Goal: Task Accomplishment & Management: Manage account settings

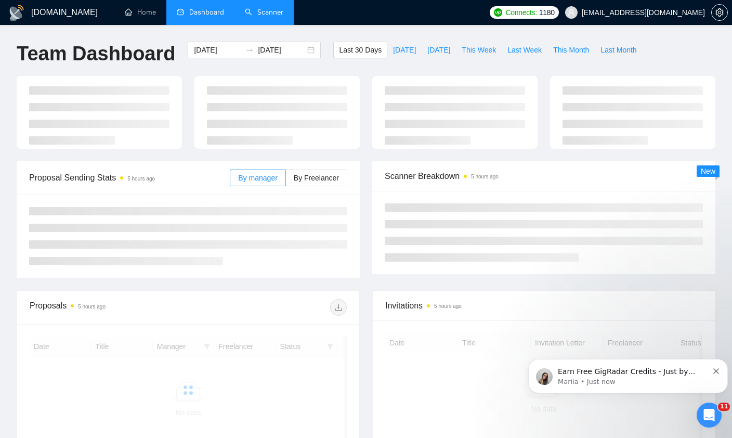
click at [247, 9] on link "Scanner" at bounding box center [264, 12] width 38 height 9
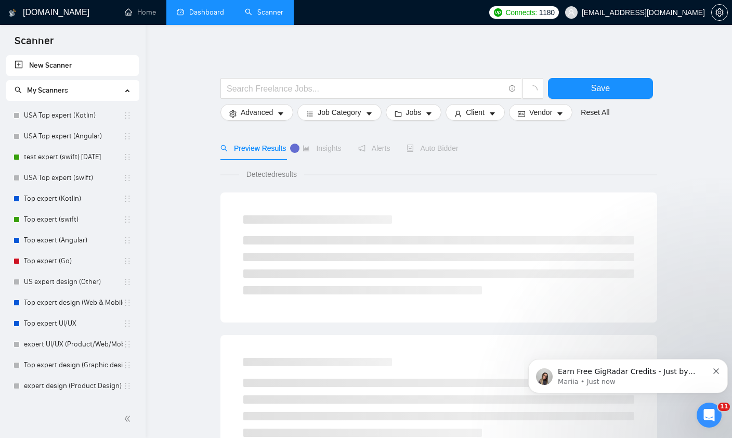
click at [204, 17] on link "Dashboard" at bounding box center [200, 12] width 47 height 9
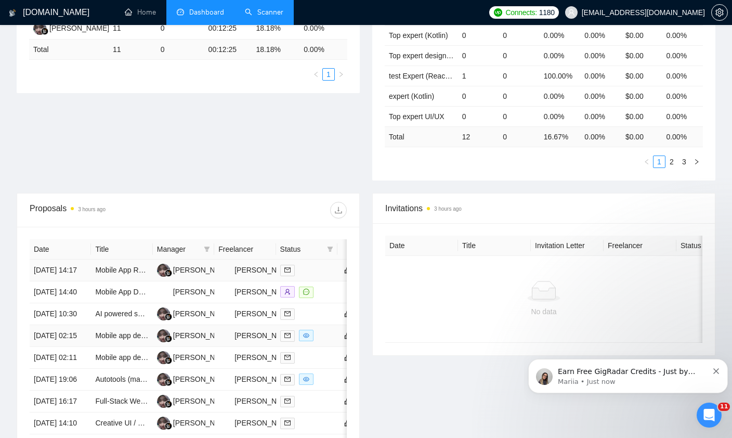
scroll to position [248, 0]
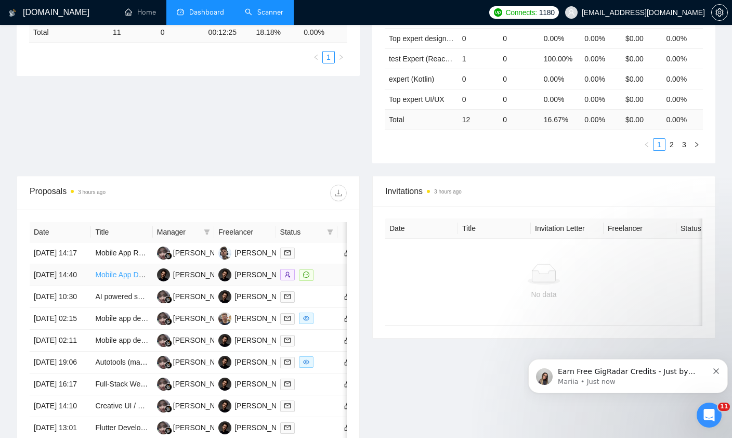
click at [118, 279] on link "Mobile App Development: Car Model Identification Using Image Recognition" at bounding box center [217, 274] width 245 height 8
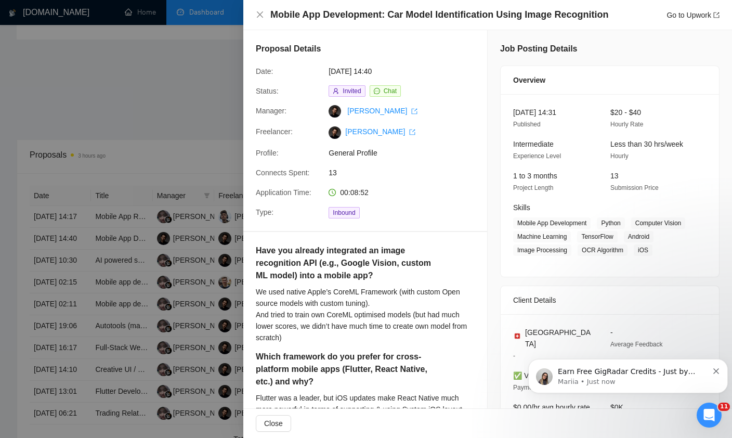
scroll to position [285, 0]
click at [158, 155] on div at bounding box center [366, 219] width 732 height 438
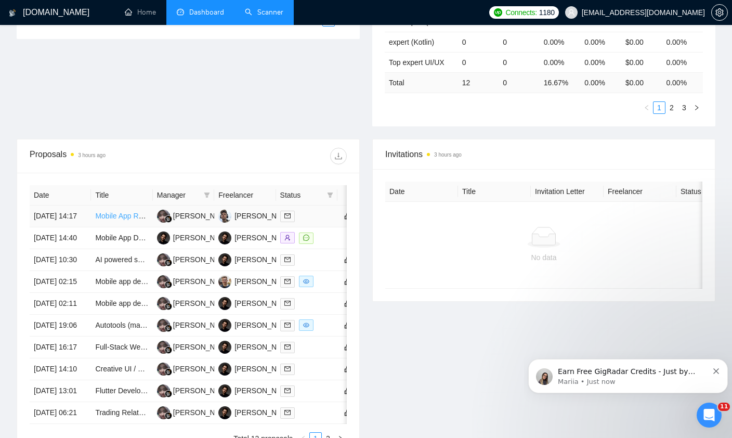
click at [114, 220] on link "Mobile App Reverse Engineer (Android/iOS)" at bounding box center [166, 216] width 142 height 8
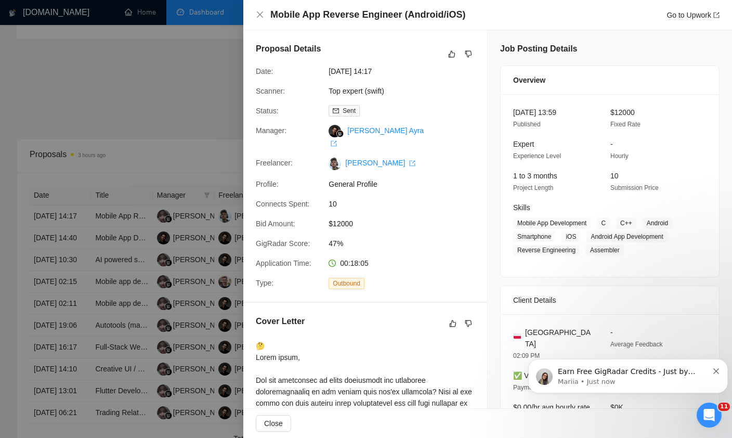
click at [194, 141] on div at bounding box center [366, 219] width 732 height 438
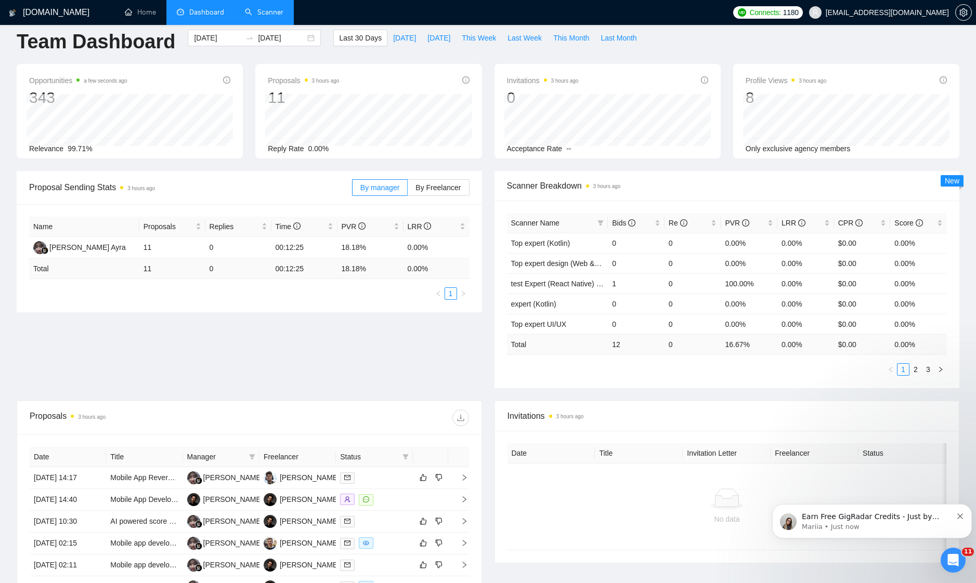
scroll to position [0, 0]
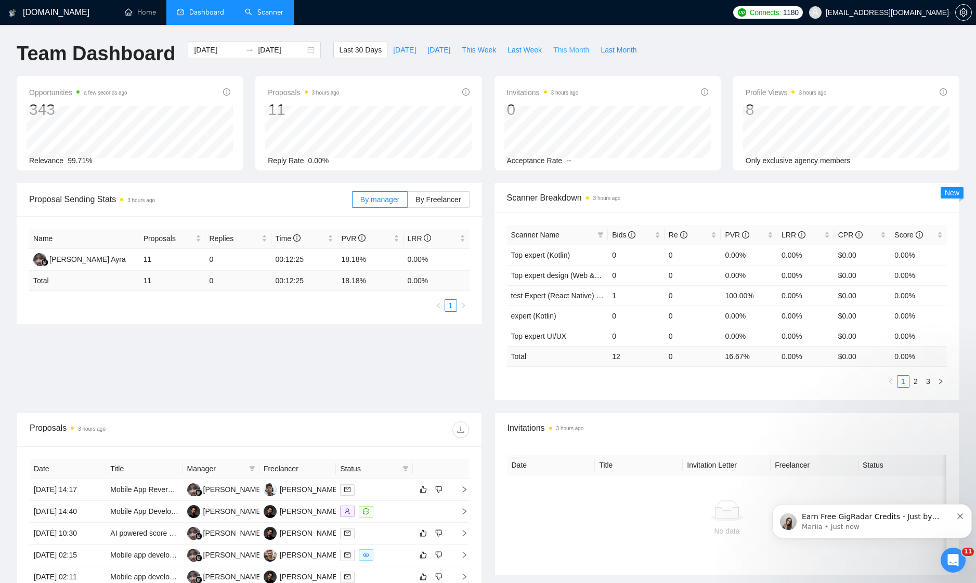
click at [583, 48] on span "This Month" at bounding box center [571, 49] width 36 height 11
type input "[DATE]"
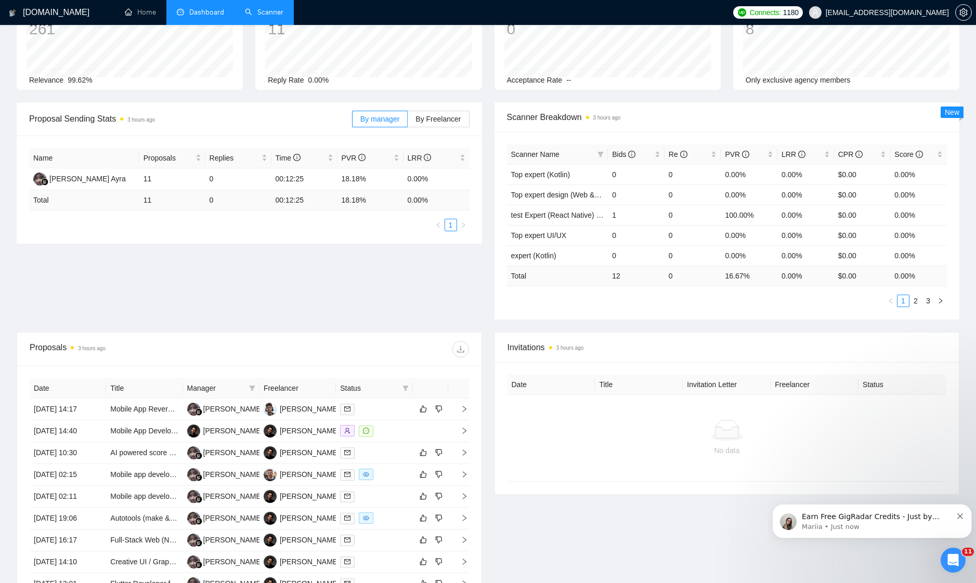
scroll to position [90, 0]
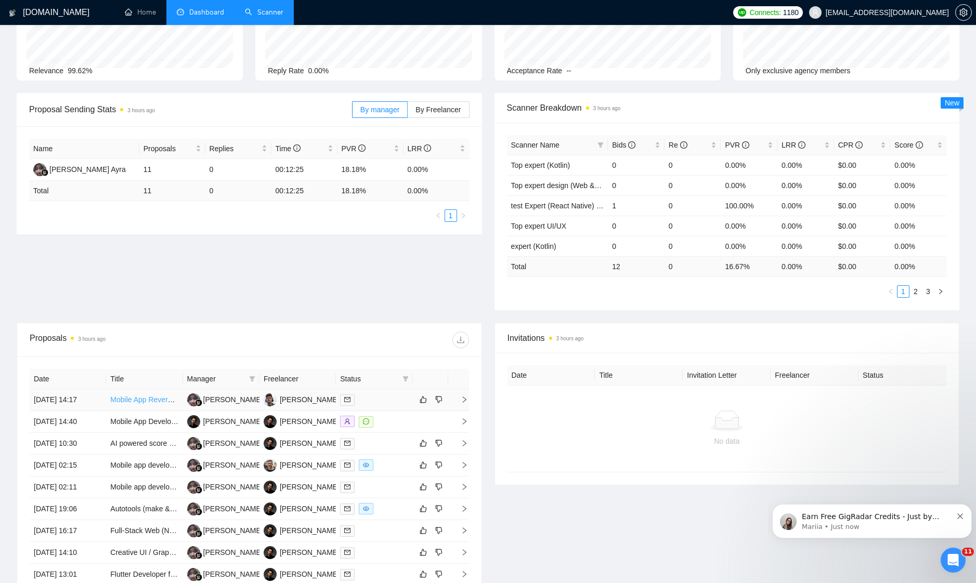
click at [144, 404] on link "Mobile App Reverse Engineer (Android/iOS)" at bounding box center [181, 400] width 142 height 8
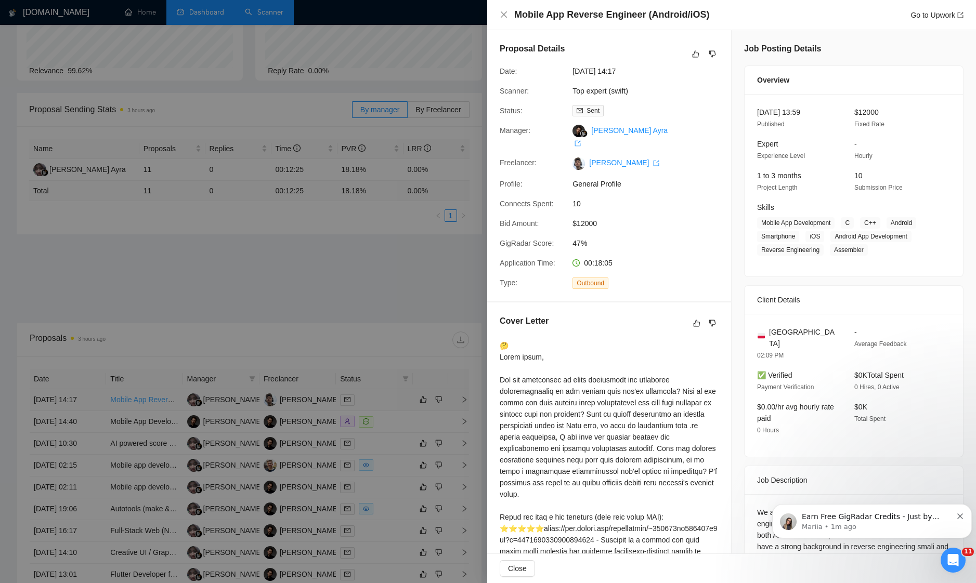
scroll to position [114, 0]
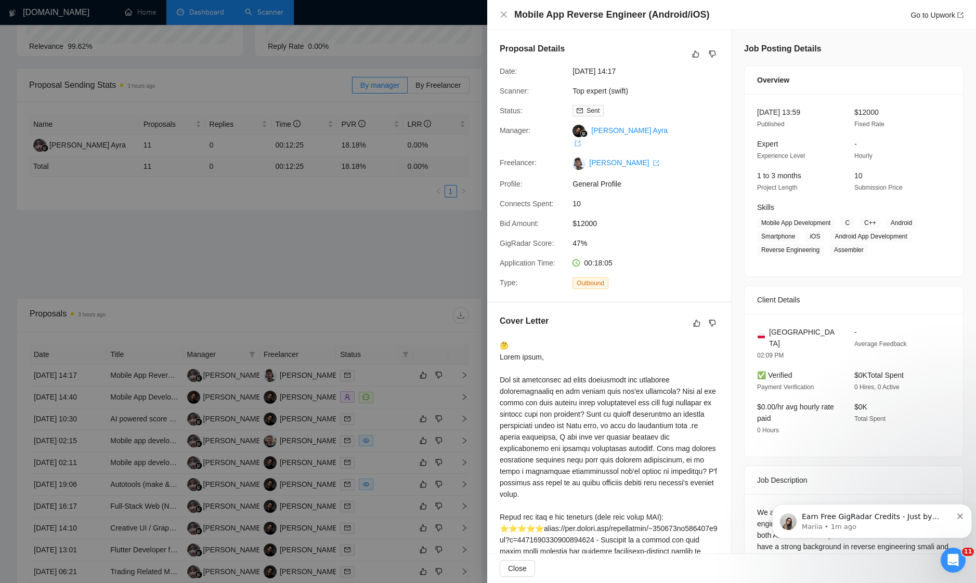
click at [474, 66] on div at bounding box center [488, 291] width 976 height 583
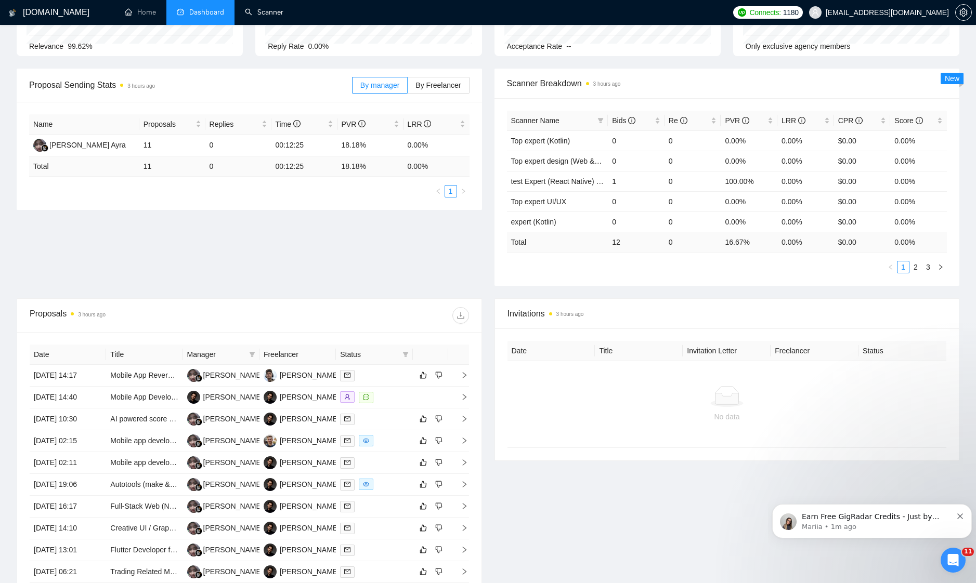
drag, startPoint x: 283, startPoint y: 14, endPoint x: 283, endPoint y: 128, distance: 114.4
click at [283, 14] on link "Scanner" at bounding box center [264, 12] width 38 height 9
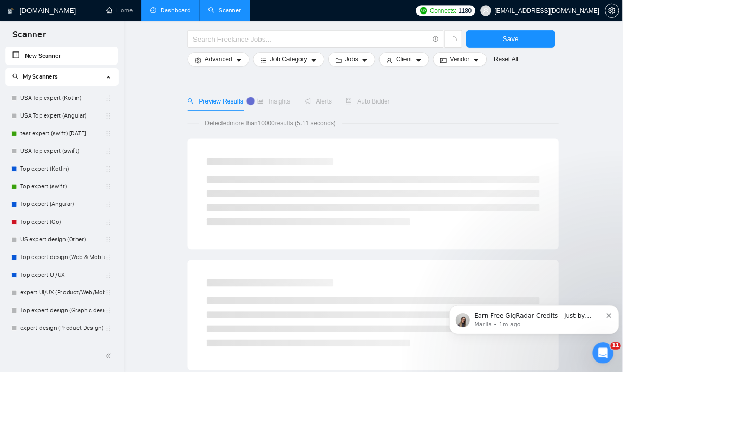
scroll to position [62, 0]
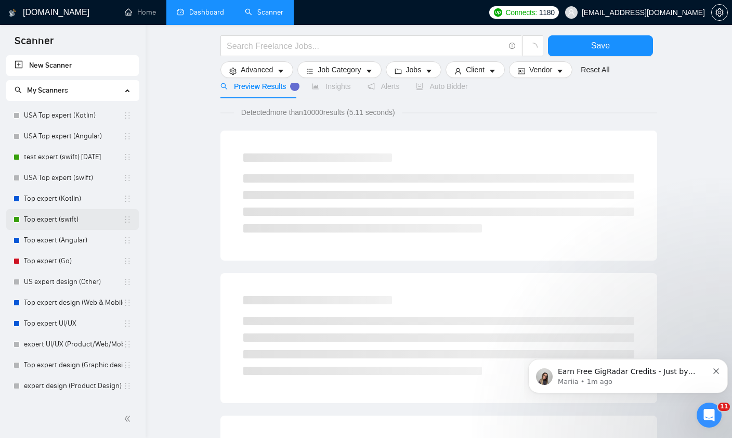
click at [76, 156] on link "test expert (swift) [DATE]" at bounding box center [73, 157] width 99 height 21
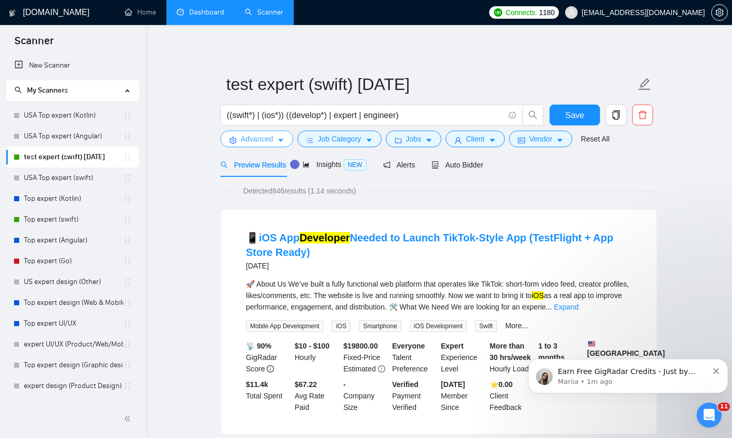
click at [276, 142] on button "Advanced" at bounding box center [256, 138] width 73 height 17
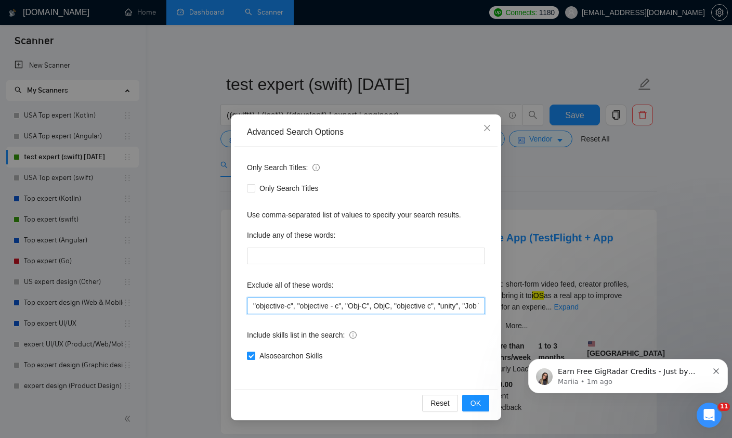
click at [358, 304] on input ""objective-c", "objective - c", "Obj-C", ObjC, "objective c", "unity", "Job Typ…" at bounding box center [366, 305] width 238 height 17
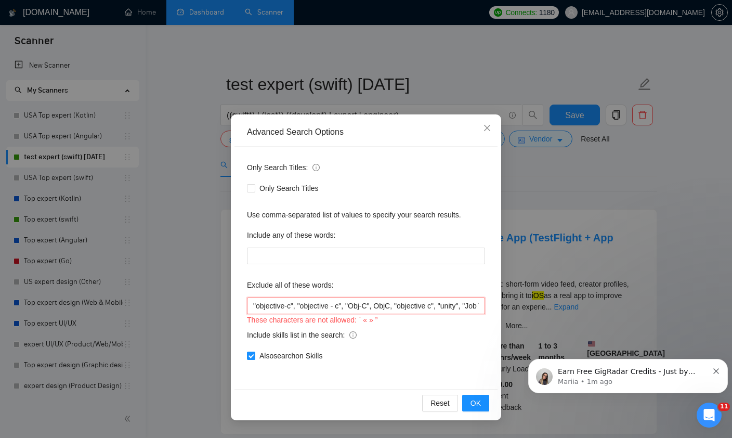
click at [458, 308] on input ""objective-c", "objective - c", "Obj-C", ObjC, "objective c", "unity", "Job Typ…" at bounding box center [366, 305] width 238 height 17
paste input "Graphic"
paste input """
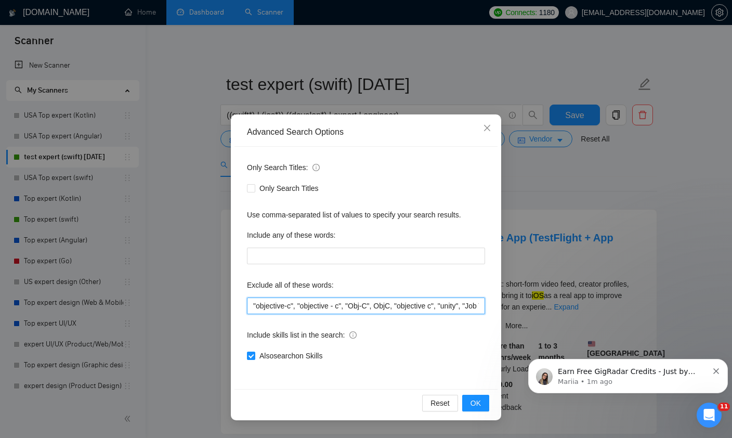
paste input """
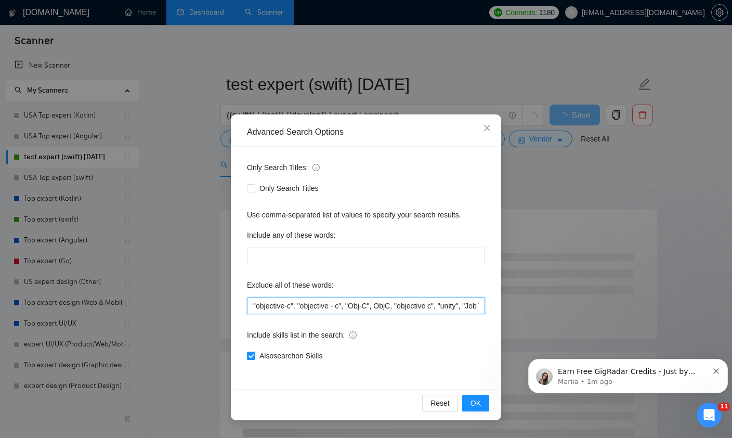
type input ""objective-c", "objective - c", "Obj-C", ObjC, "objective c", "unity", "Job Typ…"
drag, startPoint x: 485, startPoint y: 316, endPoint x: 427, endPoint y: 342, distance: 63.0
click at [427, 342] on div "Include skills list in the search:" at bounding box center [366, 336] width 238 height 21
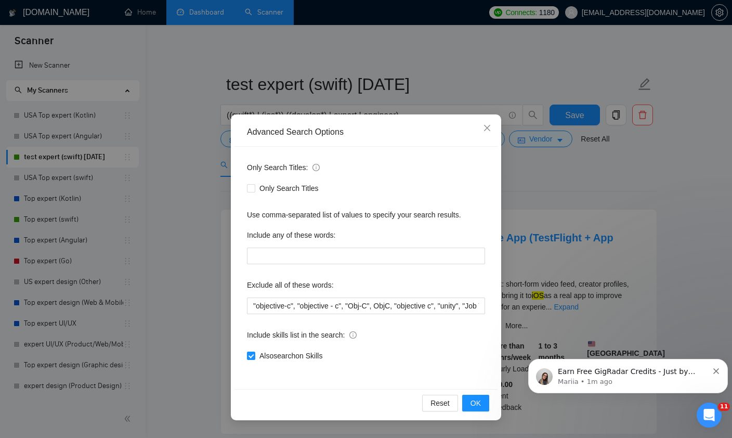
drag, startPoint x: 427, startPoint y: 342, endPoint x: 418, endPoint y: 337, distance: 10.5
click at [0, 0] on html "Scanner New Scanner My Scanners [GEOGRAPHIC_DATA] Top expert ([GEOGRAPHIC_DATA]…" at bounding box center [366, 219] width 732 height 438
click at [418, 338] on div "Include skills list in the search:" at bounding box center [366, 336] width 238 height 21
click at [409, 307] on input ""objective-c", "objective - c", "Obj-C", ObjC, "objective c", "unity", "Job Typ…" at bounding box center [366, 305] width 238 height 17
click at [473, 404] on span "OK" at bounding box center [475, 402] width 10 height 11
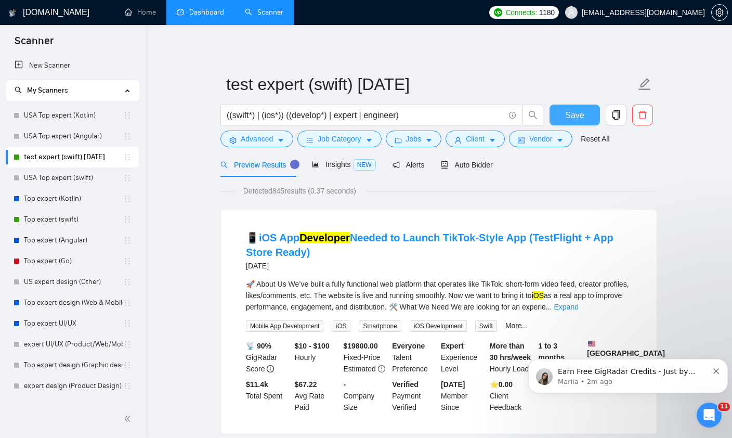
click at [567, 119] on span "Save" at bounding box center [574, 115] width 19 height 13
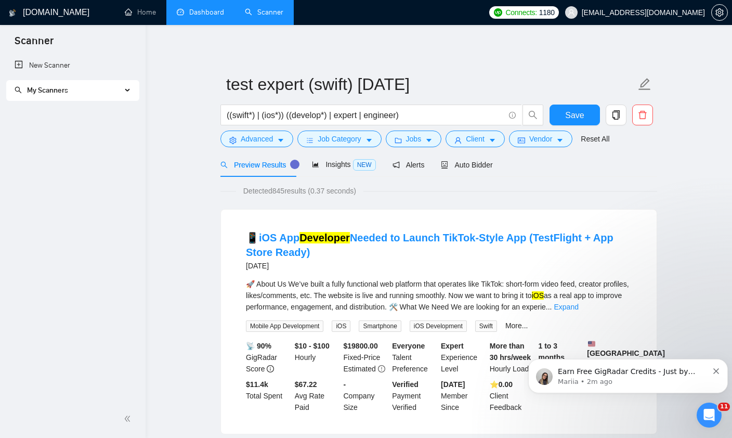
click at [257, 8] on link "Scanner" at bounding box center [264, 12] width 38 height 9
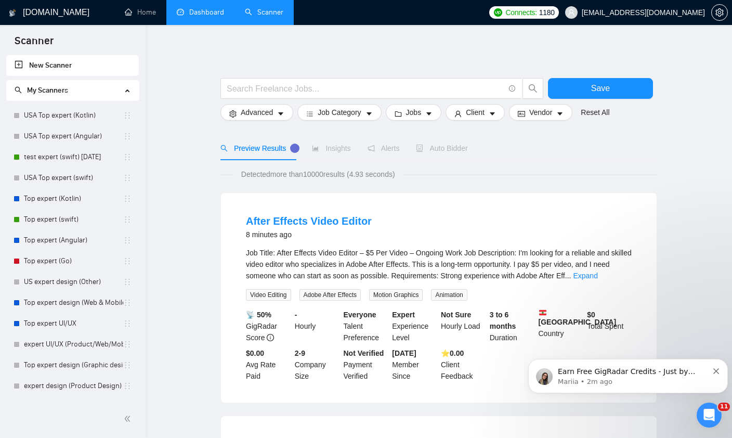
click at [189, 12] on link "Dashboard" at bounding box center [200, 12] width 47 height 9
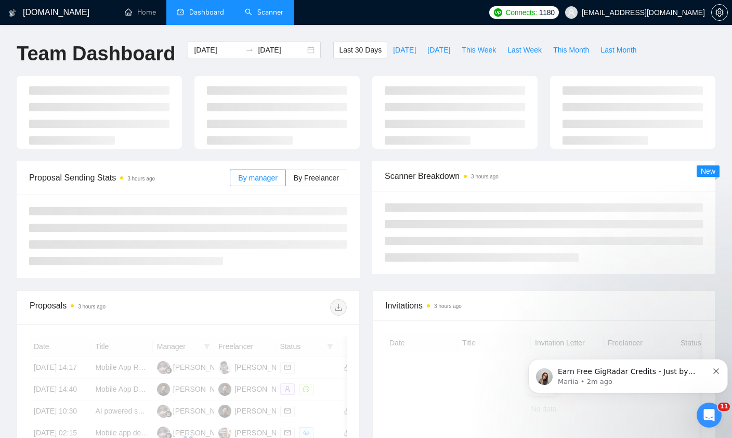
click at [279, 17] on link "Scanner" at bounding box center [264, 12] width 38 height 9
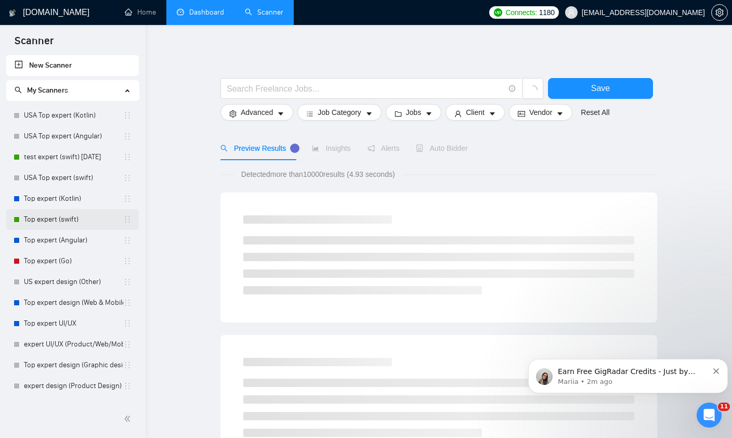
click at [66, 220] on link "Top expert (swift)" at bounding box center [73, 219] width 99 height 21
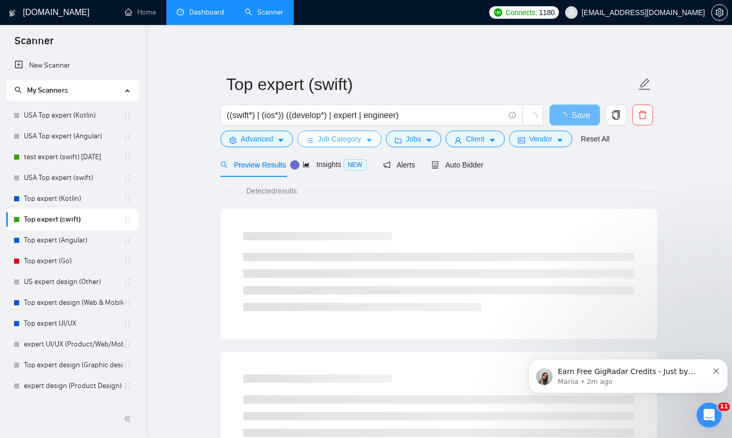
click at [361, 138] on span "Job Category" at bounding box center [339, 138] width 43 height 11
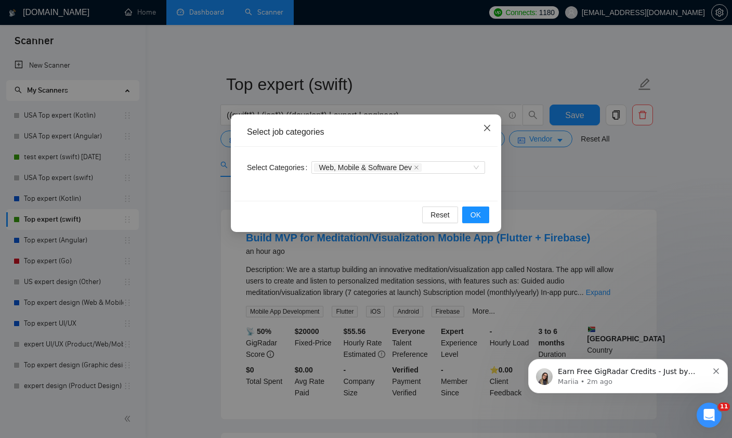
click at [487, 132] on icon "close" at bounding box center [487, 128] width 8 height 8
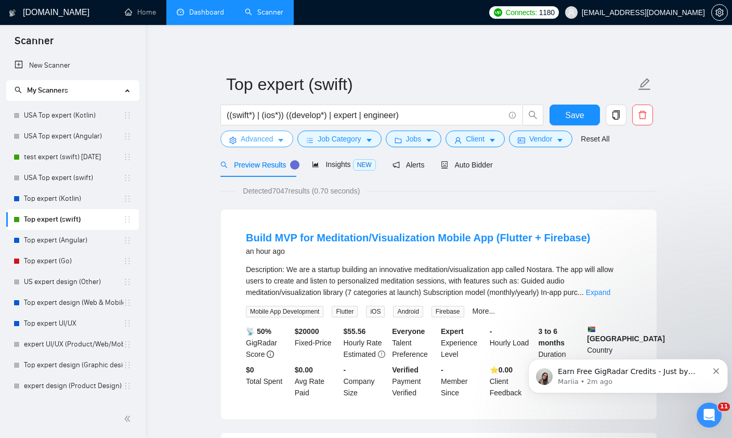
click at [276, 138] on button "Advanced" at bounding box center [256, 138] width 73 height 17
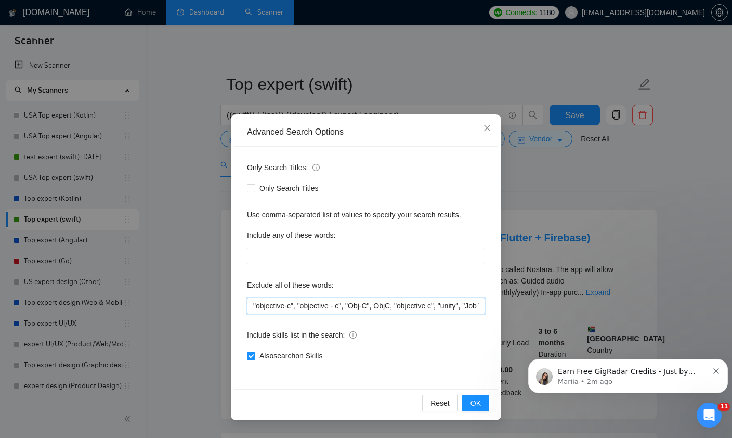
click at [329, 306] on input ""objective-c", "objective - c", "Obj-C", ObjC, "objective c", "unity", "Job Typ…" at bounding box center [366, 305] width 238 height 17
paste input "Shopify", "flutterflow", "Graphic Designer"
type input ""objective-c", "objective - c", "Obj-C", ObjC, "objective c", "unity", "Job Typ…"
click at [470, 397] on button "OK" at bounding box center [475, 403] width 27 height 17
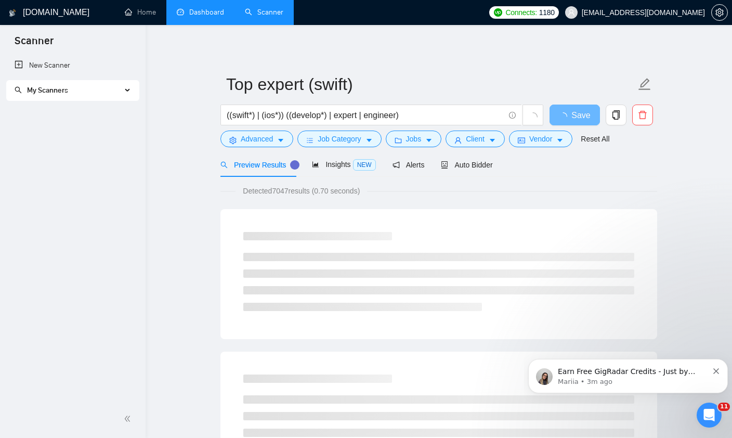
click at [193, 17] on link "Dashboard" at bounding box center [200, 12] width 47 height 9
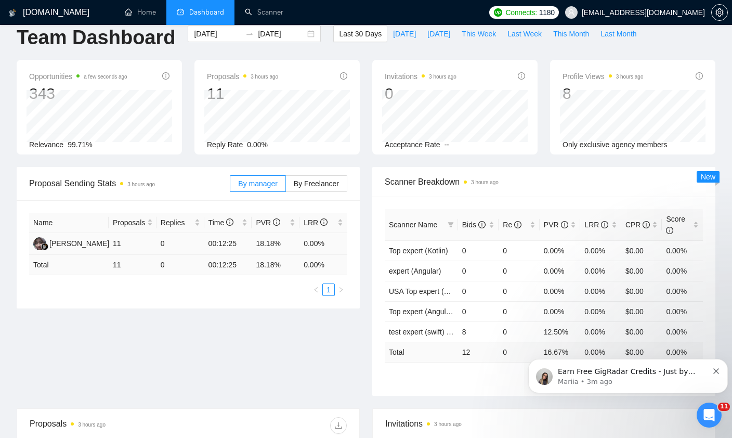
scroll to position [18, 0]
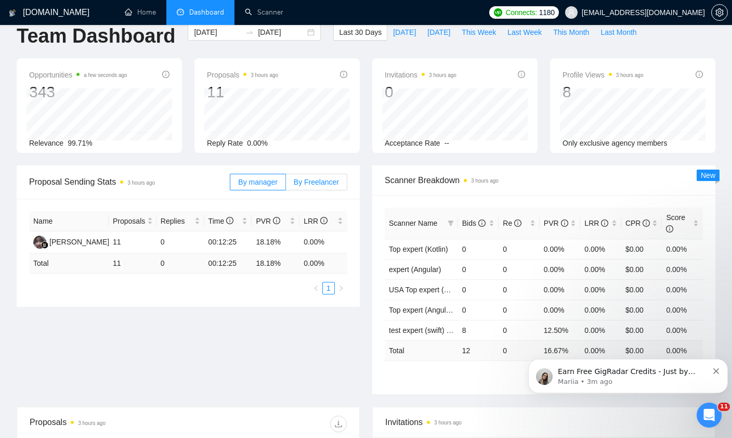
click at [312, 184] on span "By Freelancer" at bounding box center [316, 182] width 45 height 8
click at [286, 185] on input "By Freelancer" at bounding box center [286, 185] width 0 height 0
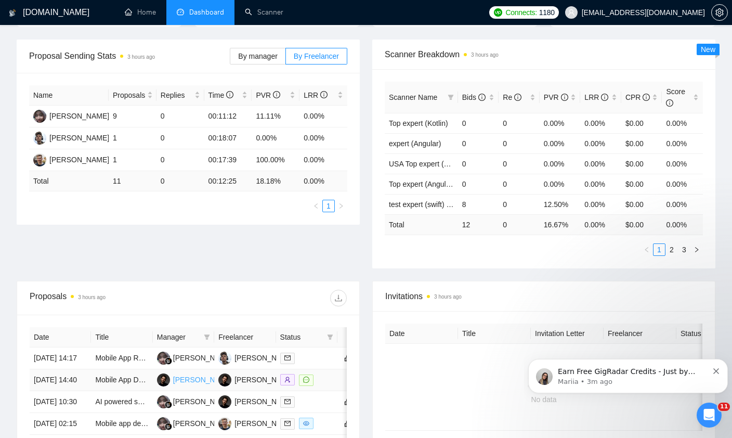
scroll to position [167, 0]
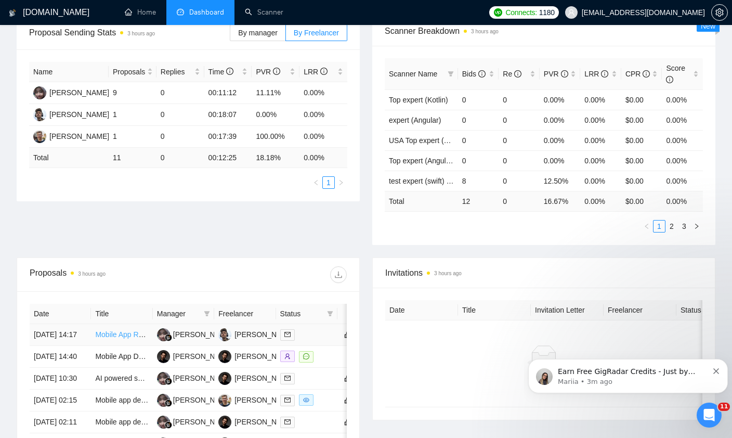
click at [110, 338] on link "Mobile App Reverse Engineer (Android/iOS)" at bounding box center [166, 334] width 142 height 8
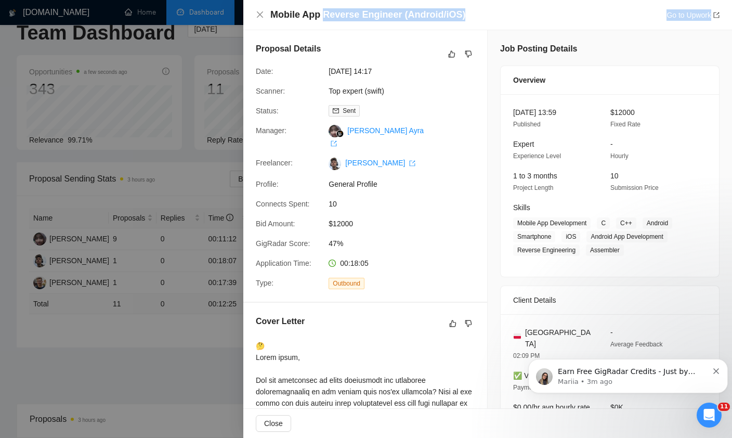
scroll to position [0, 0]
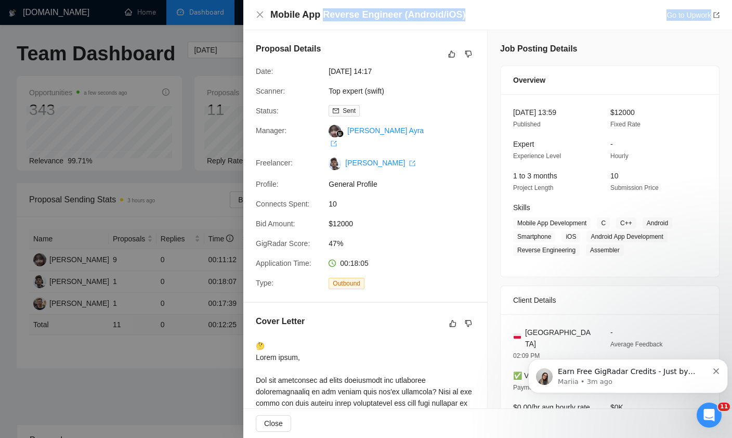
drag, startPoint x: 324, startPoint y: 13, endPoint x: 394, endPoint y: 23, distance: 70.9
click at [394, 23] on div "Mobile App Reverse Engineer (Android/iOS) Go to Upwork" at bounding box center [487, 15] width 489 height 30
click at [260, 19] on icon "close" at bounding box center [260, 14] width 8 height 8
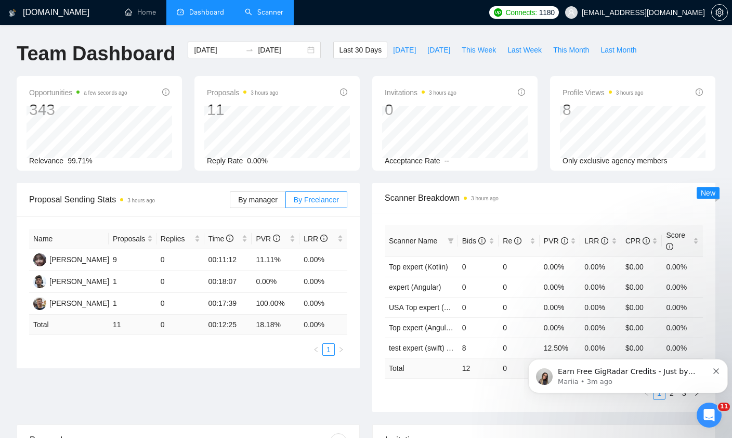
click at [270, 14] on link "Scanner" at bounding box center [264, 12] width 38 height 9
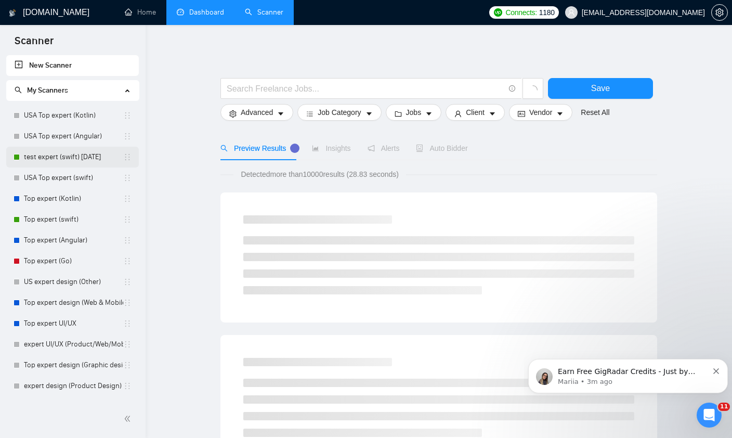
click at [49, 163] on link "test expert (swift) [DATE]" at bounding box center [73, 157] width 99 height 21
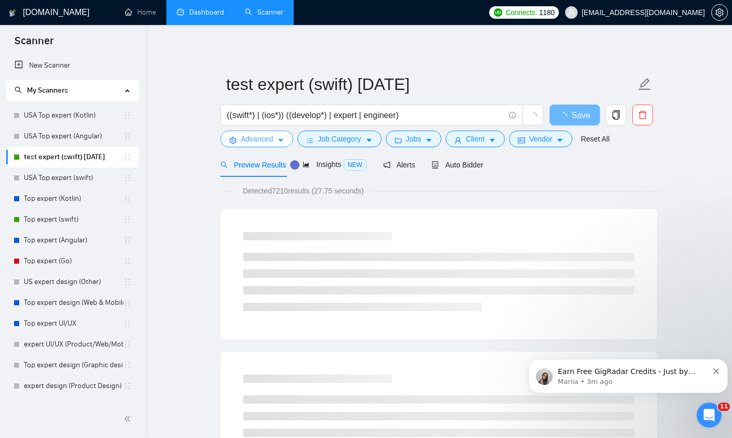
click at [276, 140] on button "Advanced" at bounding box center [256, 138] width 73 height 17
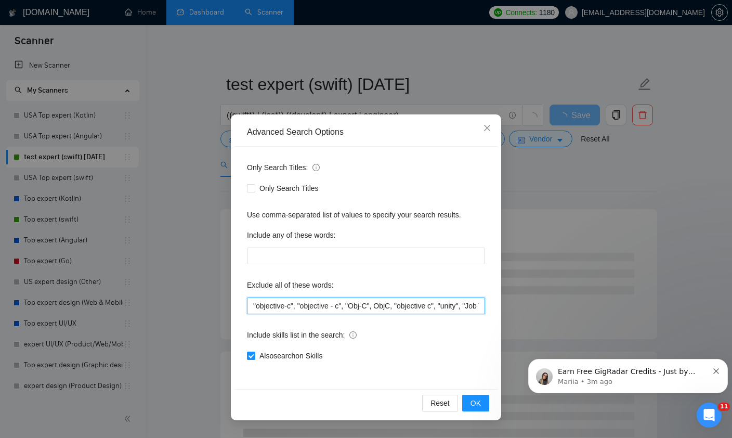
click at [311, 311] on input ""objective-c", "objective - c", "Obj-C", ObjC, "objective c", "unity", "Job Typ…" at bounding box center [366, 305] width 238 height 17
paste input ", "Reverse Engineer""
type input ""objective-c", "objective - c", "Obj-C", ObjC, "objective c", "unity", "Job Typ…"
click at [474, 401] on span "OK" at bounding box center [475, 402] width 10 height 11
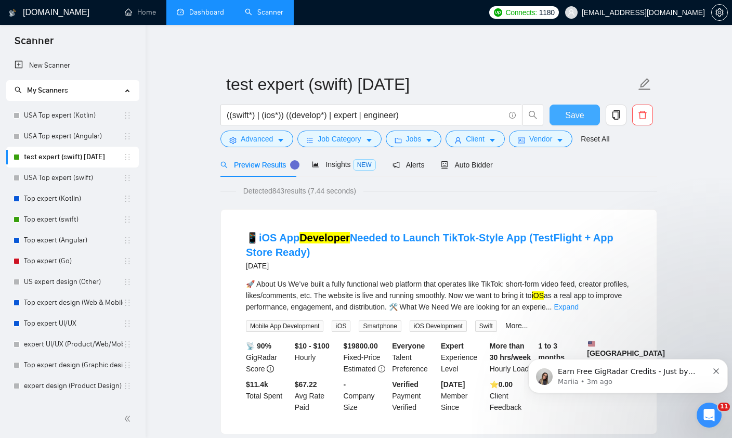
click at [573, 120] on span "Save" at bounding box center [574, 115] width 19 height 13
click at [48, 221] on link "Top expert (swift)" at bounding box center [73, 219] width 99 height 21
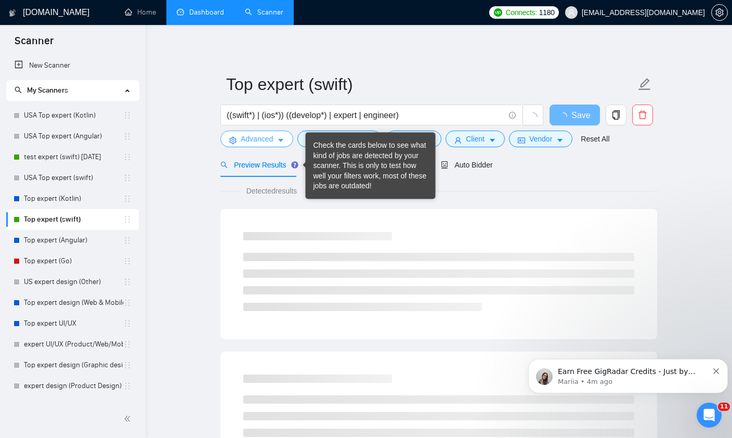
click at [278, 141] on icon "caret-down" at bounding box center [280, 140] width 7 height 7
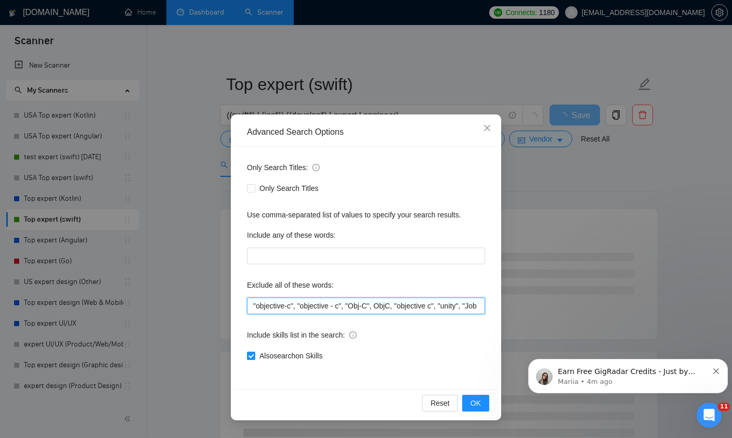
click at [371, 305] on input ""objective-c", "objective - c", "Obj-C", ObjC, "objective c", "unity", "Job Typ…" at bounding box center [366, 305] width 238 height 17
paste input "Shopify", "flutterflow", "Graphic Designer", "Reverse Engineer"
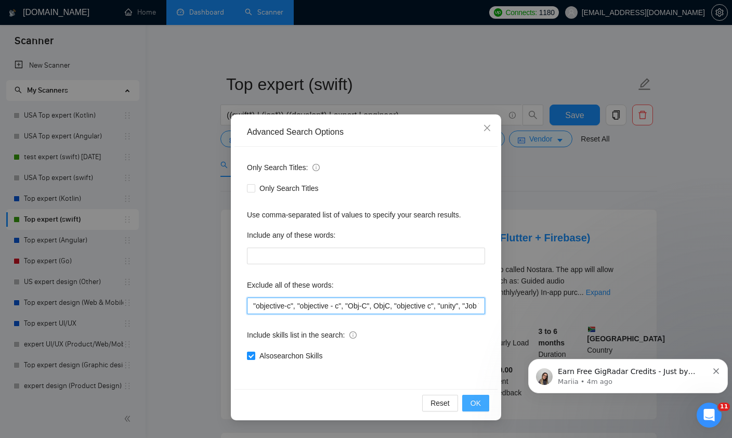
type input ""objective-c", "objective - c", "Obj-C", ObjC, "objective c", "unity", "Job Typ…"
click at [480, 403] on span "OK" at bounding box center [475, 402] width 10 height 11
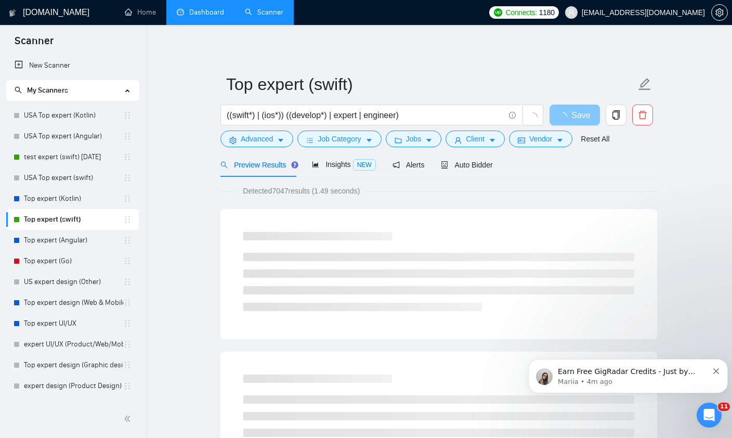
click at [572, 117] on span "Save" at bounding box center [580, 115] width 19 height 13
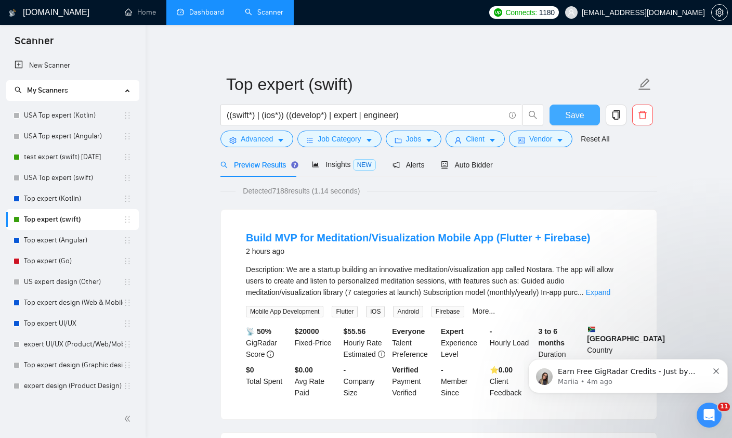
click at [572, 117] on span "Save" at bounding box center [574, 115] width 19 height 13
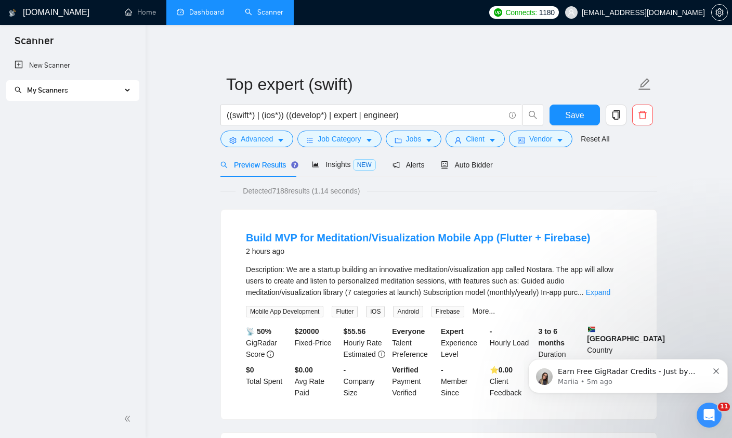
click at [252, 17] on link "Scanner" at bounding box center [264, 12] width 38 height 9
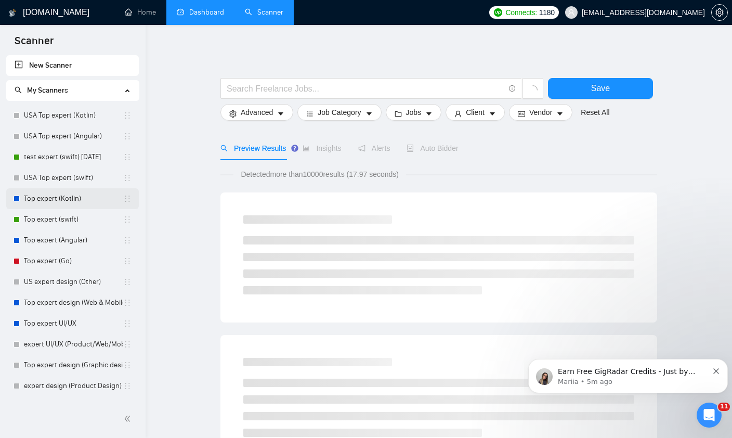
click at [47, 201] on link "Top expert (Kotlin)" at bounding box center [73, 198] width 99 height 21
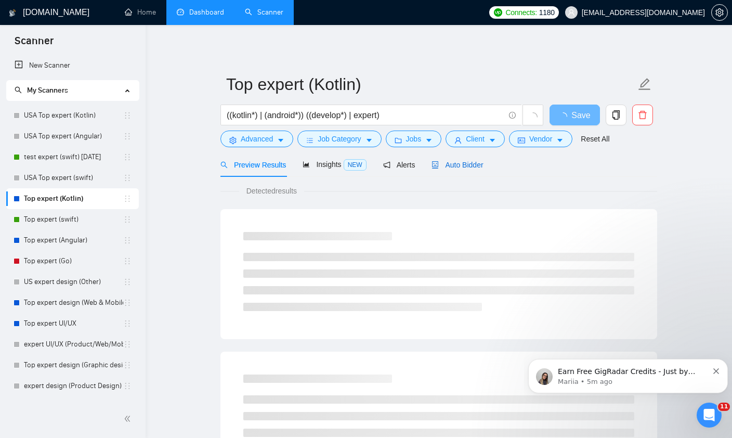
click at [447, 165] on span "Auto Bidder" at bounding box center [456, 165] width 51 height 8
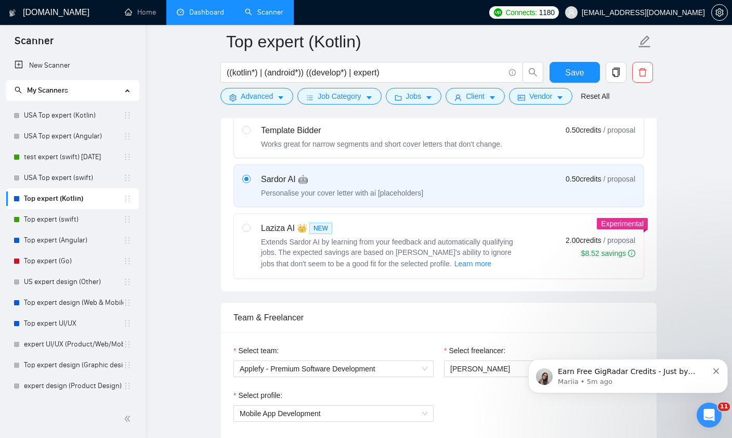
scroll to position [338, 0]
click at [277, 97] on button "Advanced" at bounding box center [256, 96] width 73 height 17
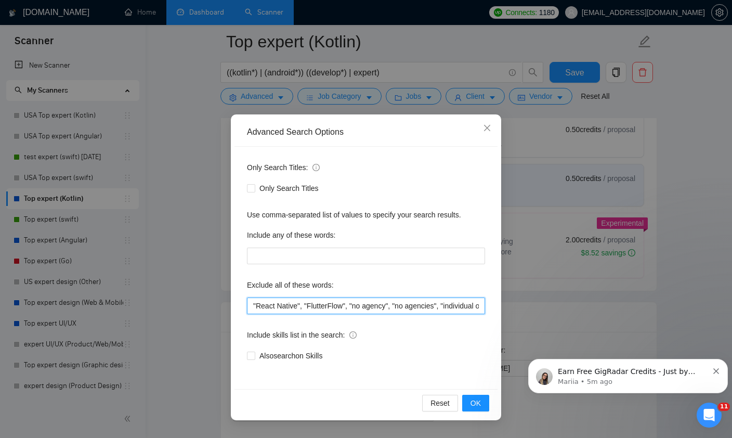
click at [378, 305] on input ""React Native", "FlutterFlow", "no agency", "no agencies", "individual only" ",…" at bounding box center [366, 305] width 238 height 17
paste input "FlutterFlow", "no agency", "no agencies", "individual only" ", "freelancers onl…"
type input ""FlutterFlow", "no agency", "no agencies", "individual only" ", "freelancers on…"
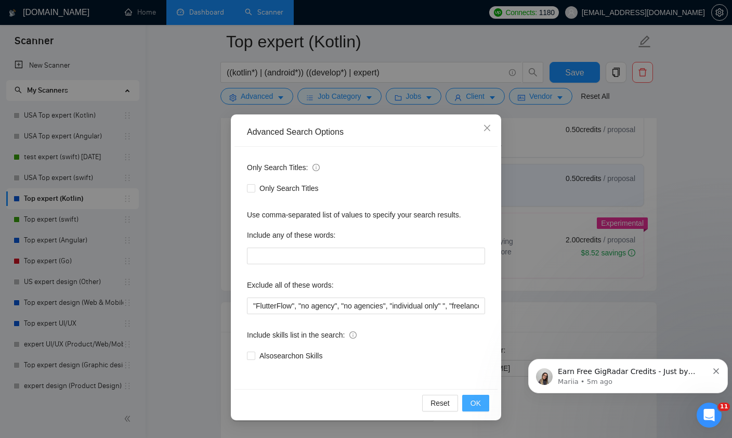
click at [482, 407] on button "OK" at bounding box center [475, 403] width 27 height 17
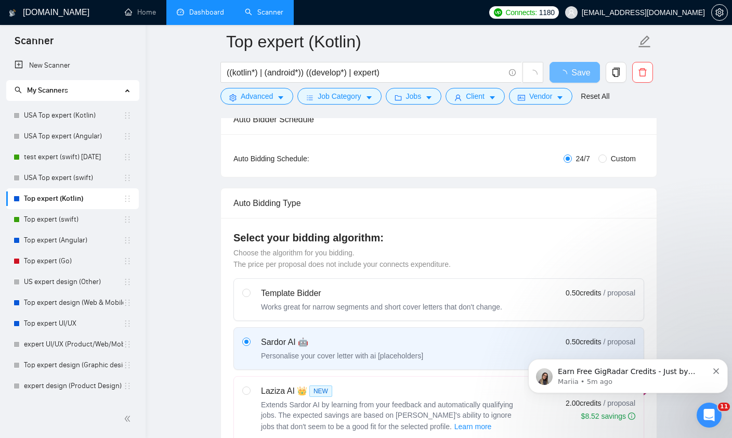
scroll to position [0, 0]
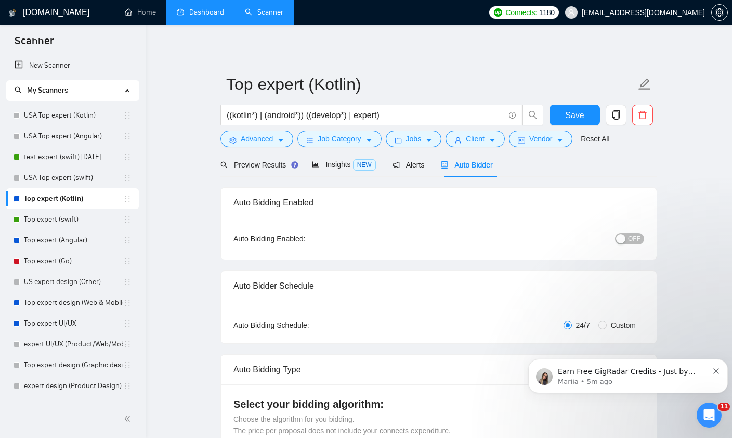
click at [625, 243] on div "button" at bounding box center [620, 238] width 9 height 9
click at [582, 119] on span "Save" at bounding box center [574, 115] width 19 height 13
click at [49, 112] on link "USA Top expert (Kotlin)" at bounding box center [73, 115] width 99 height 21
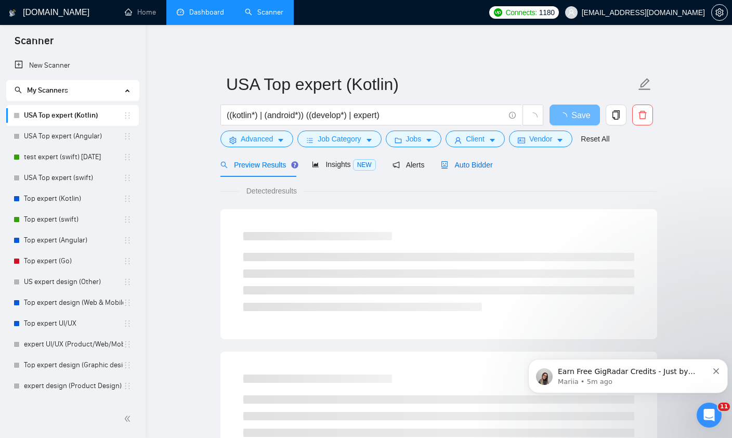
click at [470, 162] on span "Auto Bidder" at bounding box center [466, 165] width 51 height 8
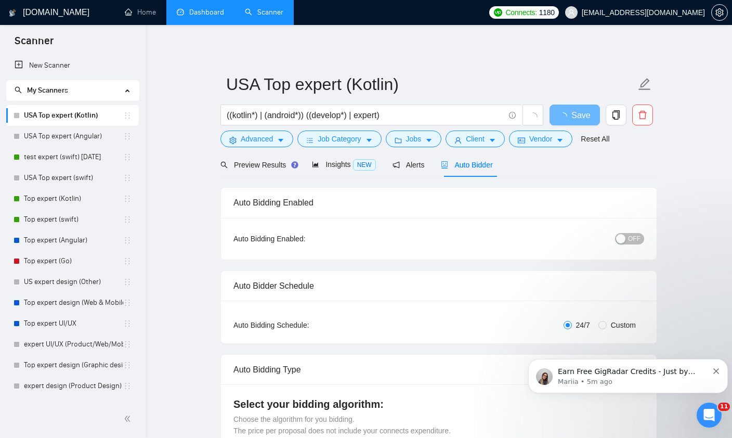
click at [631, 242] on span "OFF" at bounding box center [634, 238] width 12 height 11
click at [280, 149] on form "USA Top expert (Kotlin) ((kotlin*) | (android*)) ((develop*) | expert) Save Adv…" at bounding box center [438, 110] width 437 height 85
click at [278, 140] on button "Advanced" at bounding box center [256, 138] width 73 height 17
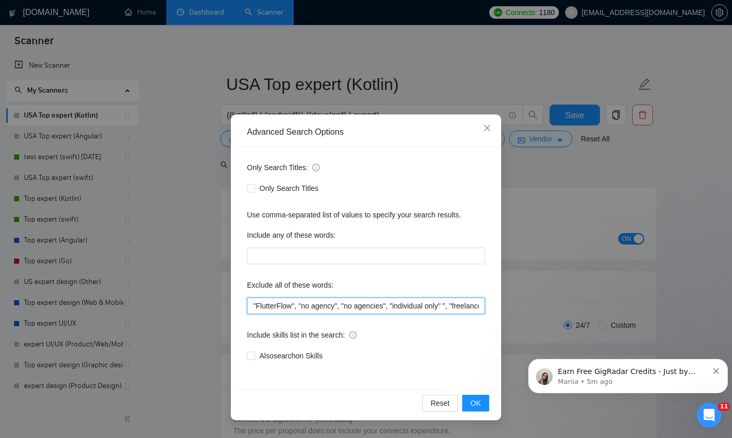
click at [347, 307] on input ""FlutterFlow", "no agency", "no agencies", "individual only" ", "freelancers on…" at bounding box center [366, 305] width 238 height 17
paste input ", "Reverse Engineer""
type input ""FlutterFlow", "no agency", "no agencies", "individual only" ", "freelancers on…"
click at [480, 406] on span "OK" at bounding box center [475, 402] width 10 height 11
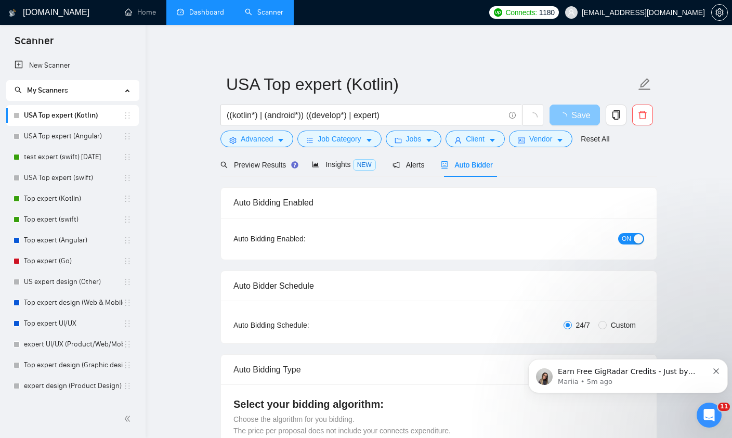
click at [570, 118] on span "loading" at bounding box center [565, 116] width 12 height 8
click at [570, 118] on span "Save" at bounding box center [574, 115] width 19 height 13
click at [44, 203] on link "Top expert (Kotlin)" at bounding box center [73, 198] width 99 height 21
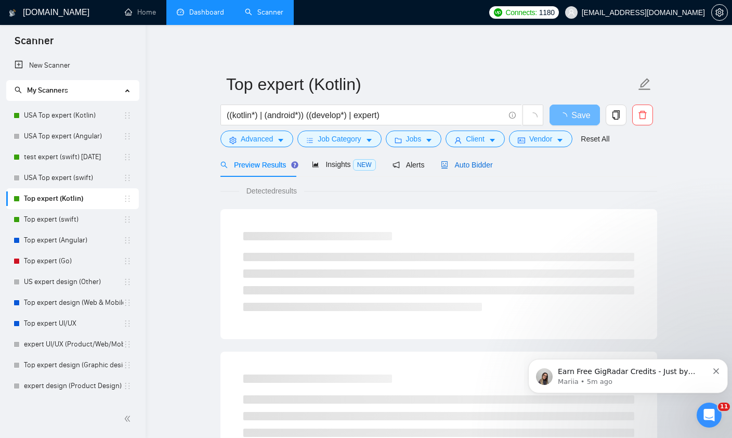
click at [461, 161] on span "Auto Bidder" at bounding box center [466, 165] width 51 height 8
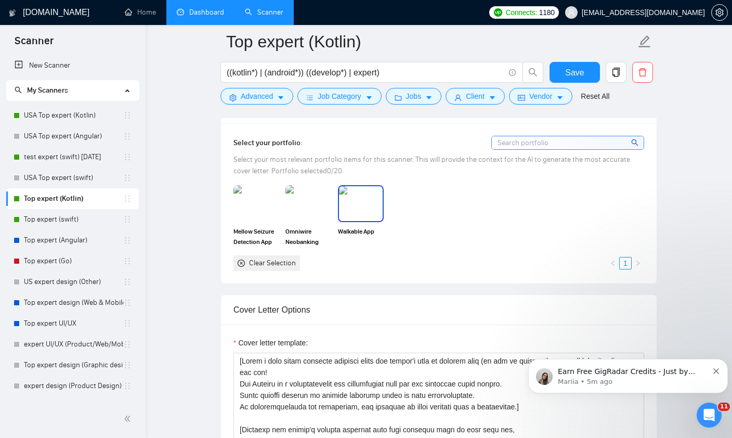
scroll to position [905, 0]
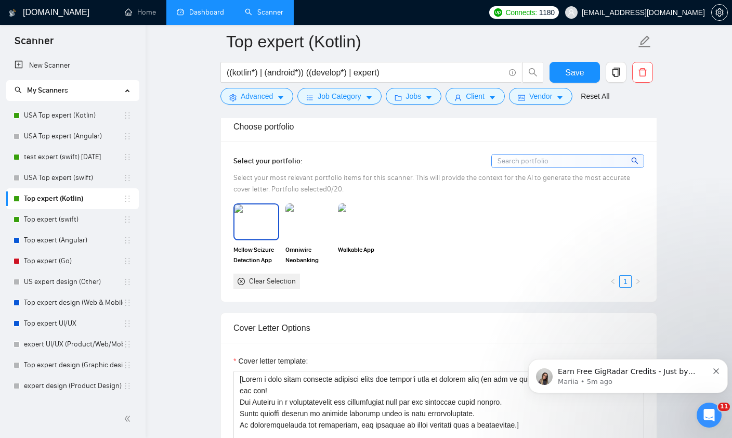
click at [252, 239] on img at bounding box center [256, 221] width 44 height 34
click at [317, 239] on img at bounding box center [308, 221] width 44 height 34
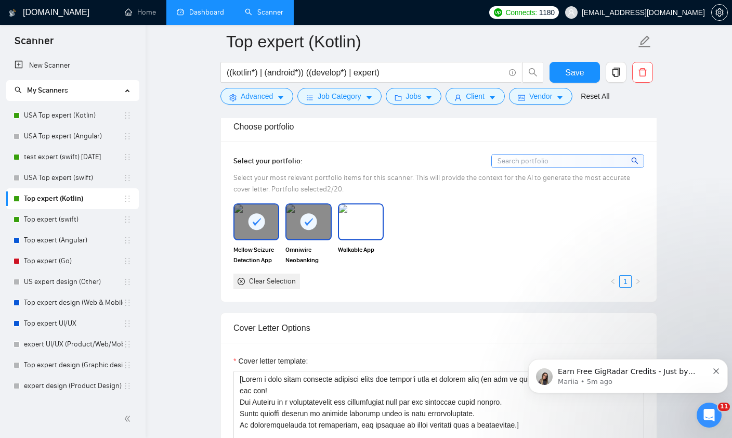
click at [370, 239] on img at bounding box center [361, 221] width 44 height 34
click at [577, 76] on span "Save" at bounding box center [574, 72] width 19 height 13
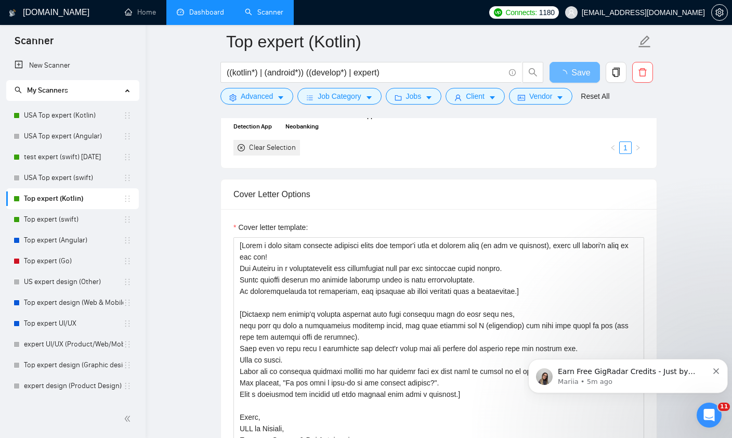
scroll to position [1024, 0]
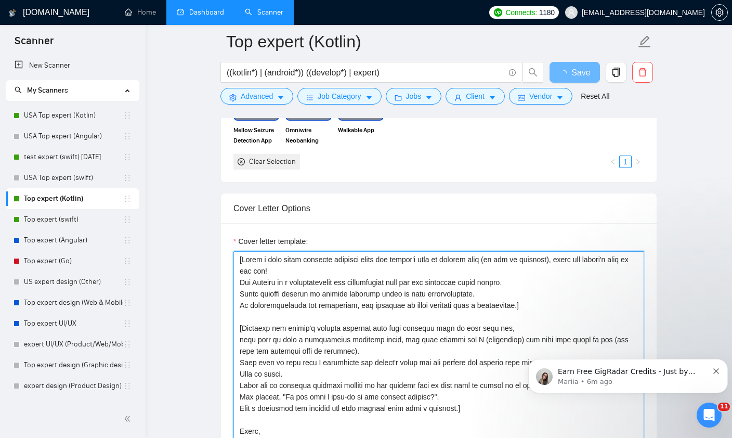
click at [262, 279] on textarea "Cover letter template:" at bounding box center [438, 368] width 411 height 234
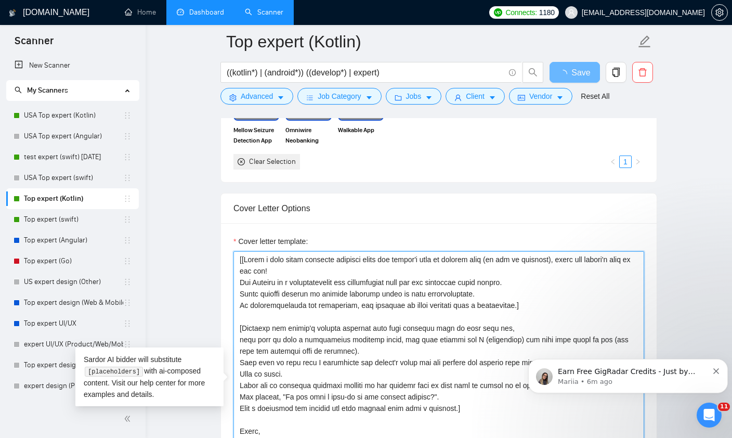
type textarea "[][Write a very short personal greeting using the client's name or company name…"
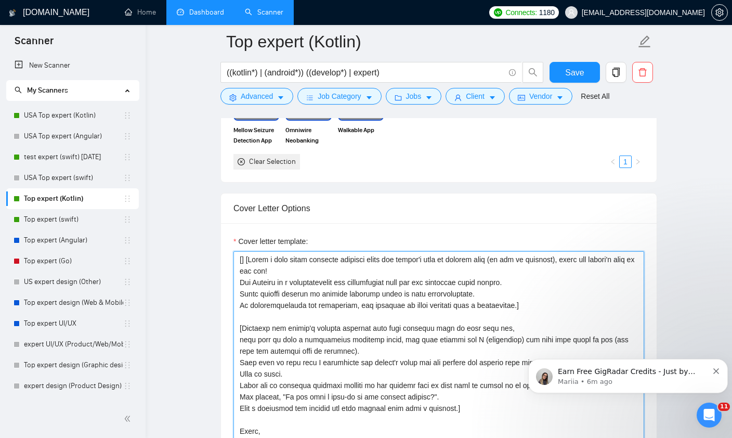
click at [242, 276] on textarea "Cover letter template:" at bounding box center [438, 368] width 411 height 234
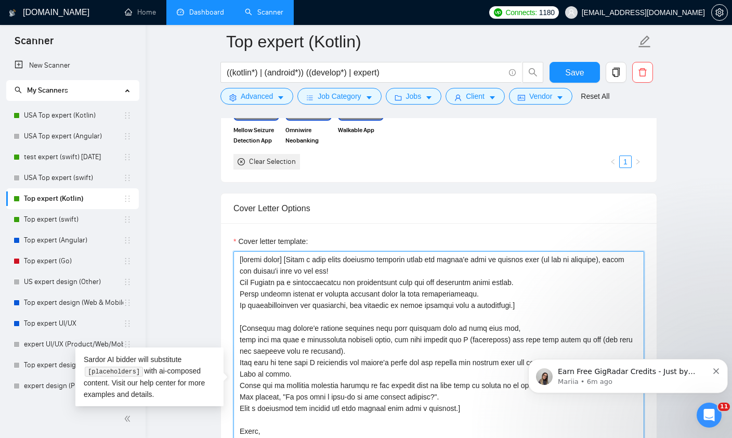
click at [375, 280] on textarea "Cover letter template:" at bounding box center [438, 368] width 411 height 234
click at [391, 283] on textarea "Cover letter template:" at bounding box center [438, 368] width 411 height 234
type textarea "[random emoji] [Write a very short personal greeting using the client's name or…"
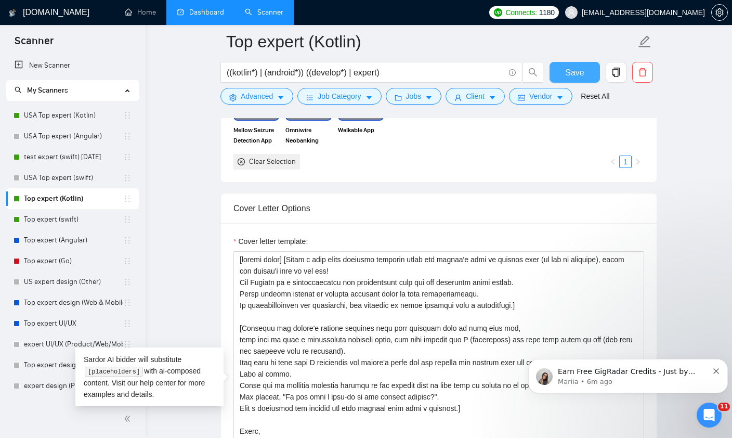
click at [580, 81] on button "Save" at bounding box center [574, 72] width 50 height 21
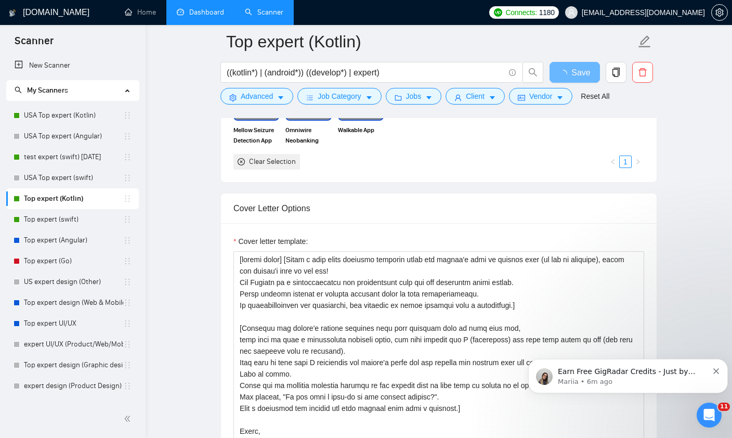
click at [718, 371] on icon "Dismiss notification" at bounding box center [716, 371] width 6 height 6
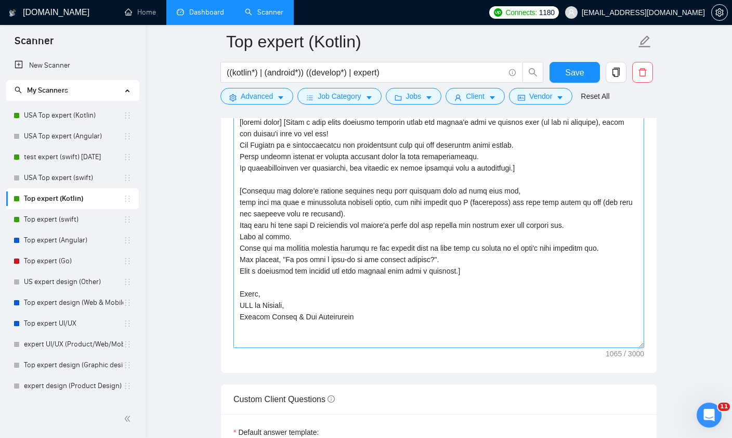
scroll to position [1164, 0]
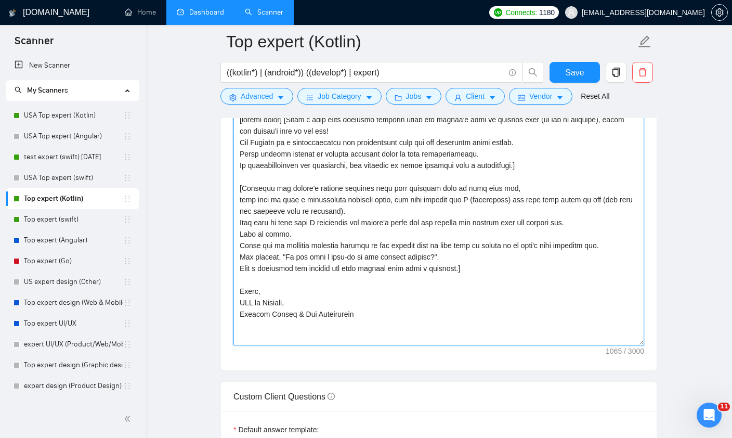
click at [317, 329] on textarea "Cover letter template:" at bounding box center [438, 228] width 411 height 234
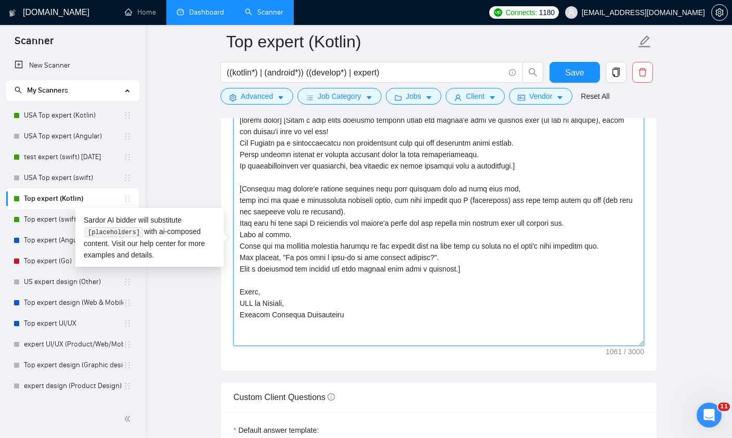
type textarea "[random emoji] [Write a very short personal greeting using the client's name or…"
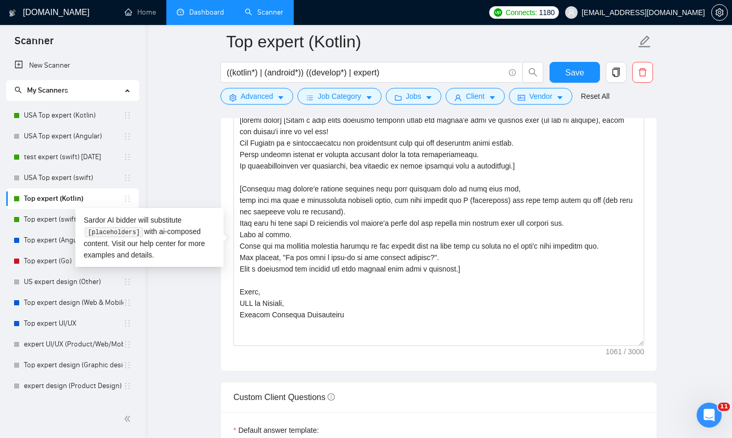
scroll to position [1164, 0]
click at [701, 295] on main "Top expert (Kotlin) ((kotlin*) | (android*)) ((develop*) | expert) Save Advance…" at bounding box center [438, 356] width 553 height 2957
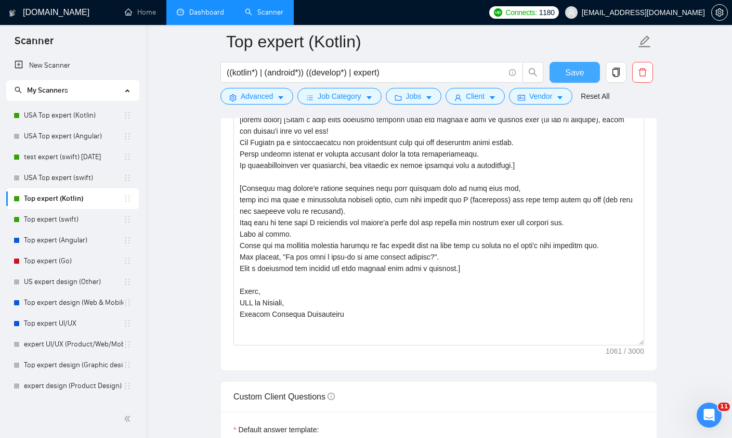
click at [579, 73] on span "Save" at bounding box center [574, 72] width 19 height 13
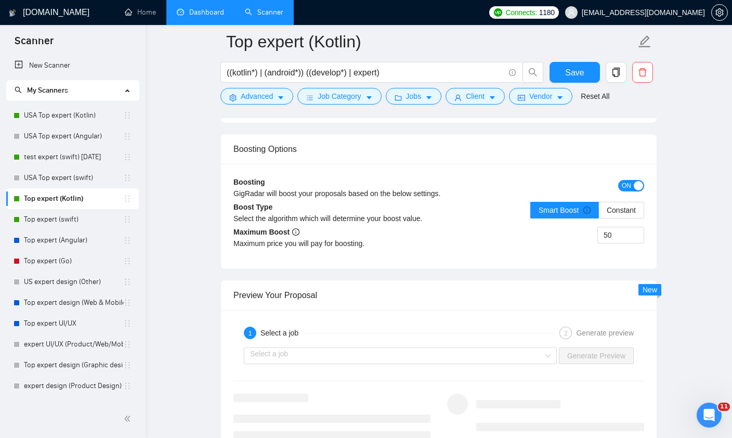
scroll to position [1815, 0]
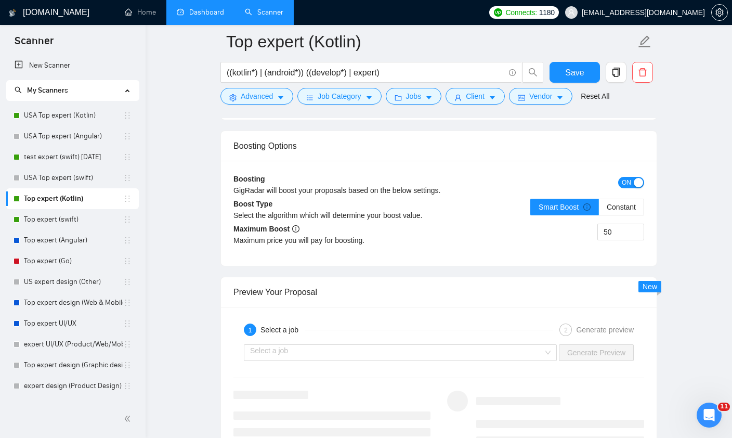
click at [625, 188] on span "ON" at bounding box center [626, 182] width 9 height 11
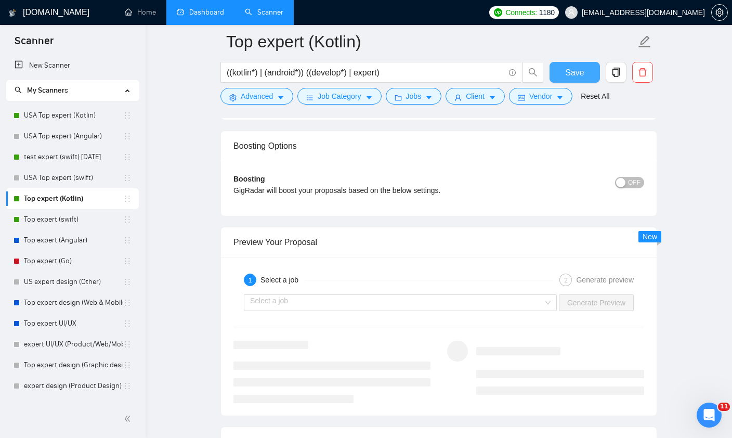
click at [581, 76] on span "Save" at bounding box center [574, 72] width 19 height 13
click at [29, 110] on link "USA Top expert (Kotlin)" at bounding box center [73, 115] width 99 height 21
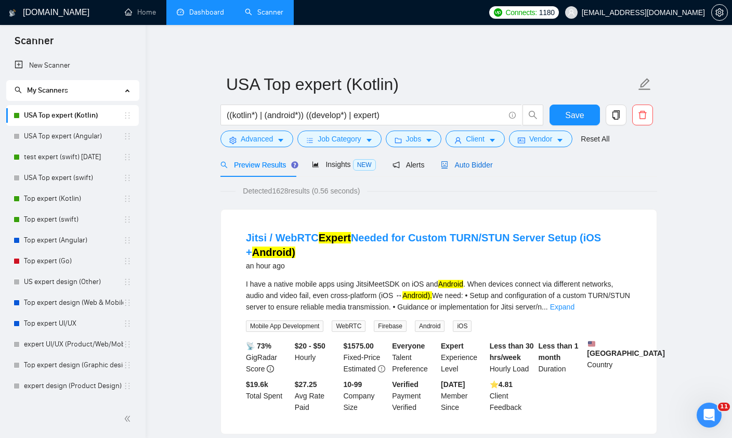
click at [467, 169] on span "Auto Bidder" at bounding box center [466, 165] width 51 height 8
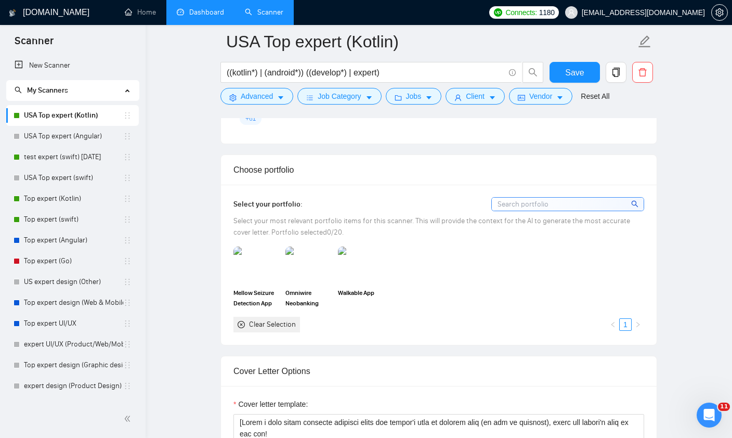
scroll to position [912, 0]
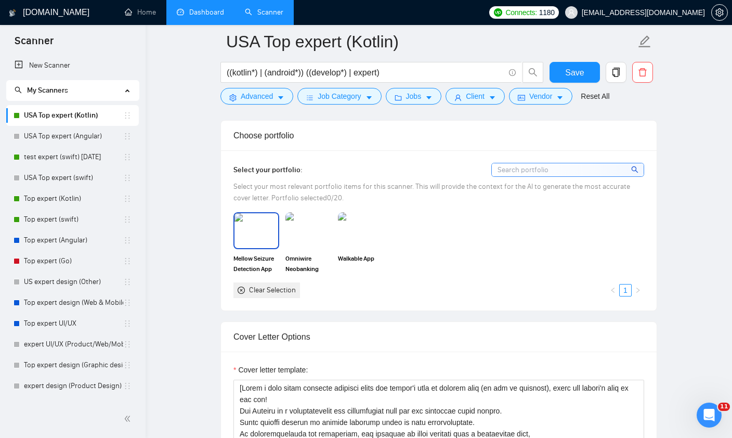
click at [257, 239] on img at bounding box center [256, 230] width 44 height 34
click at [308, 235] on img at bounding box center [308, 230] width 44 height 34
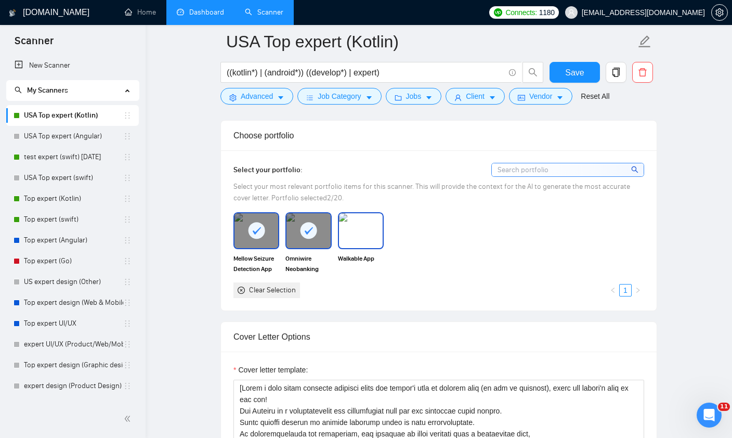
click at [359, 235] on img at bounding box center [361, 230] width 44 height 34
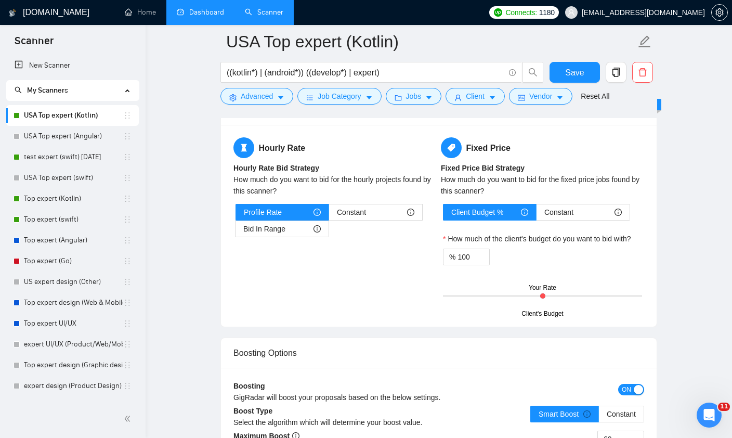
scroll to position [1647, 0]
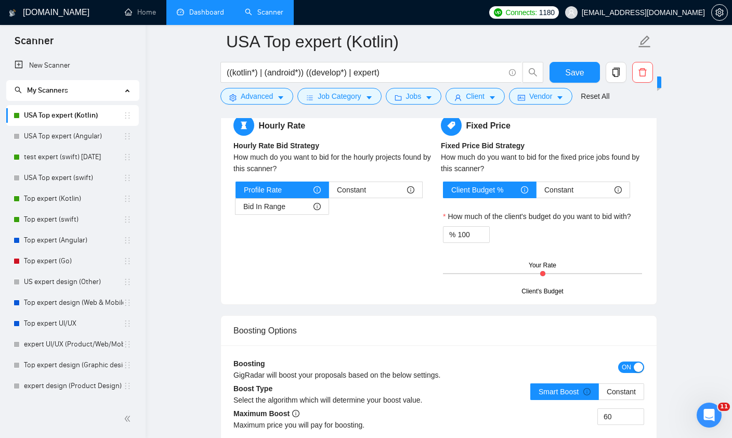
click at [629, 369] on span "ON" at bounding box center [626, 366] width 9 height 11
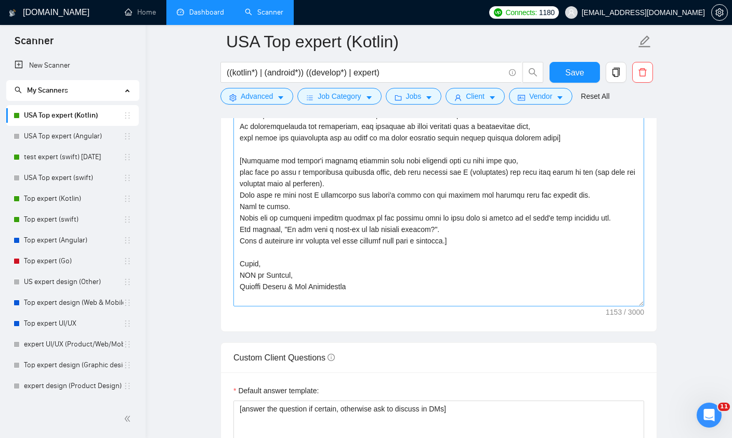
scroll to position [1211, 0]
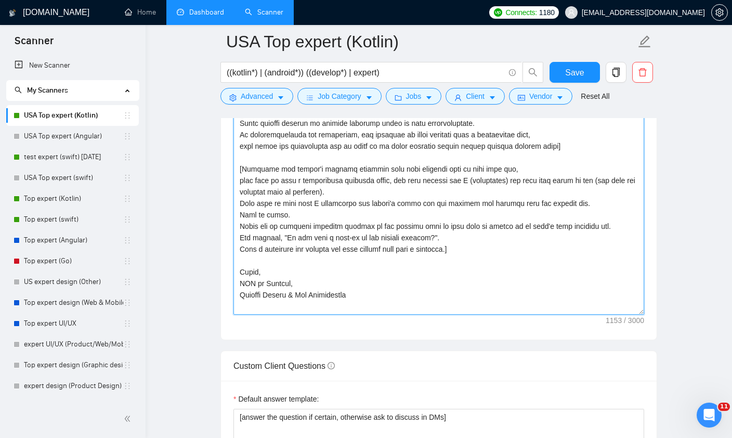
click at [272, 296] on textarea "Cover letter template:" at bounding box center [438, 198] width 411 height 234
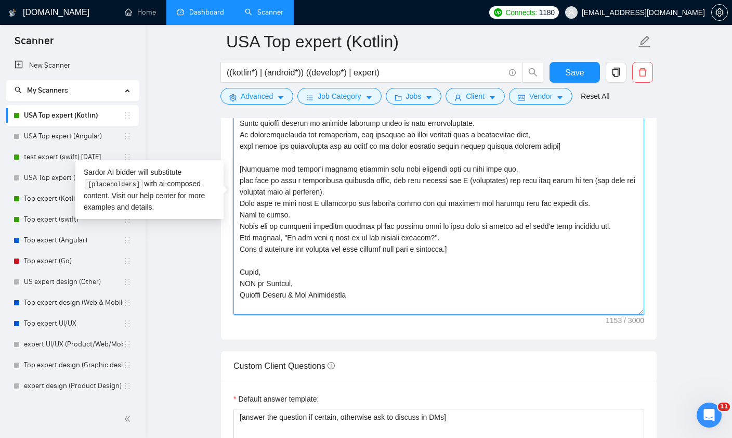
scroll to position [1211, 0]
click at [387, 285] on textarea "Cover letter template:" at bounding box center [438, 198] width 411 height 234
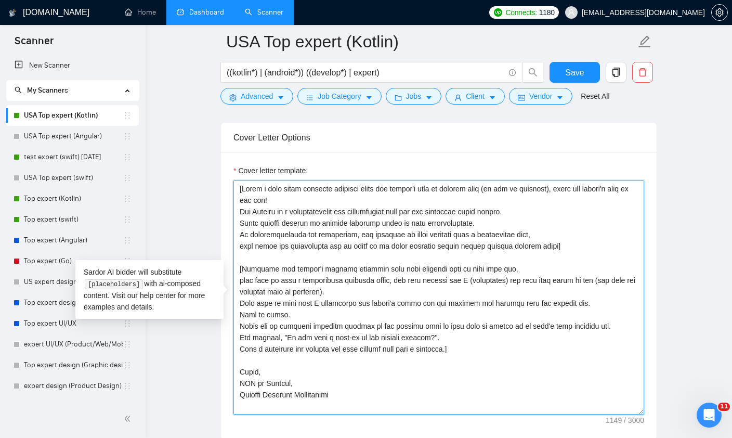
scroll to position [999, 0]
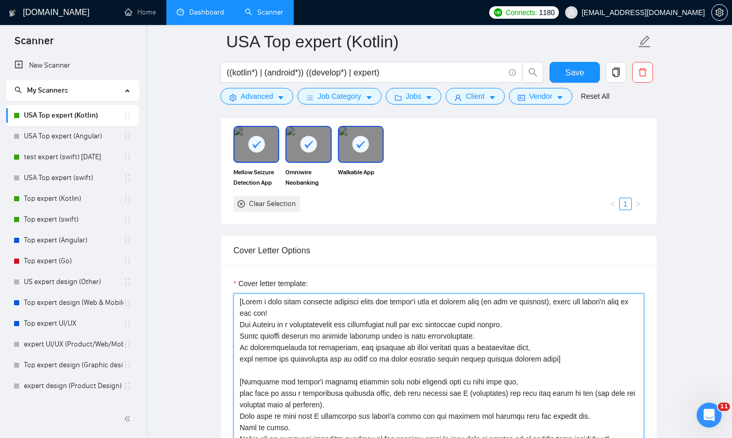
click at [261, 302] on textarea "Cover letter template:" at bounding box center [438, 410] width 411 height 234
type textarea "[random emoji] [Write a very short personal greeting using the client's name or…"
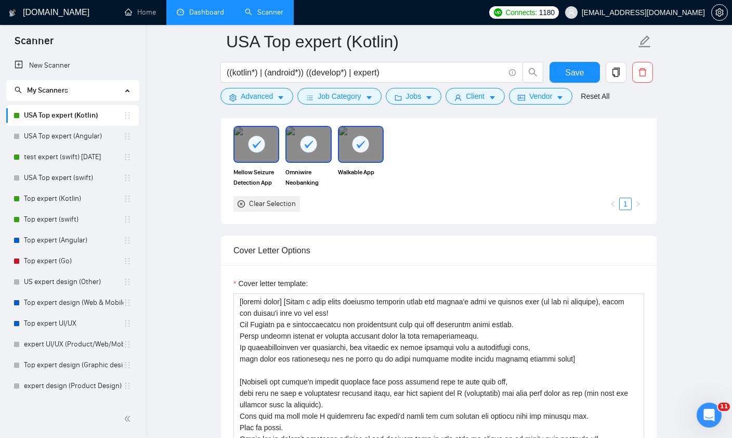
click at [568, 70] on span "Save" at bounding box center [574, 72] width 19 height 13
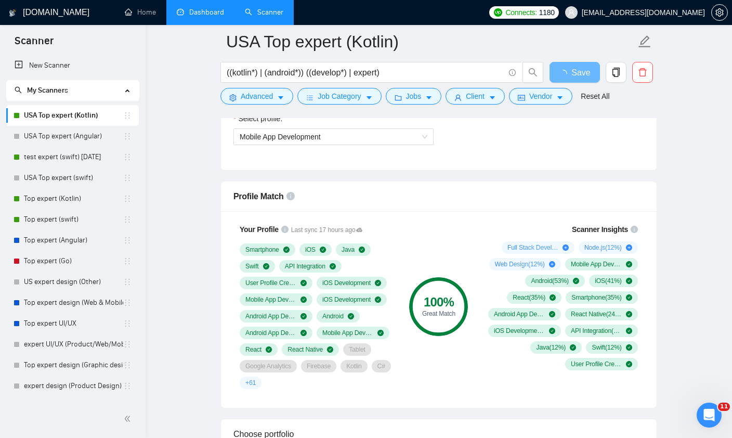
scroll to position [489, 0]
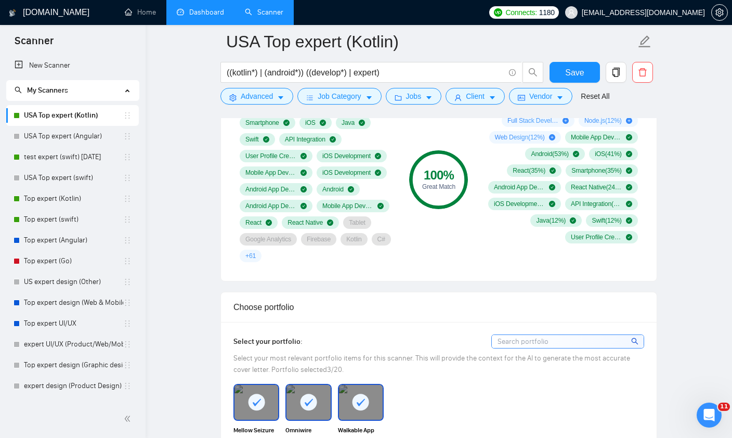
scroll to position [709, 0]
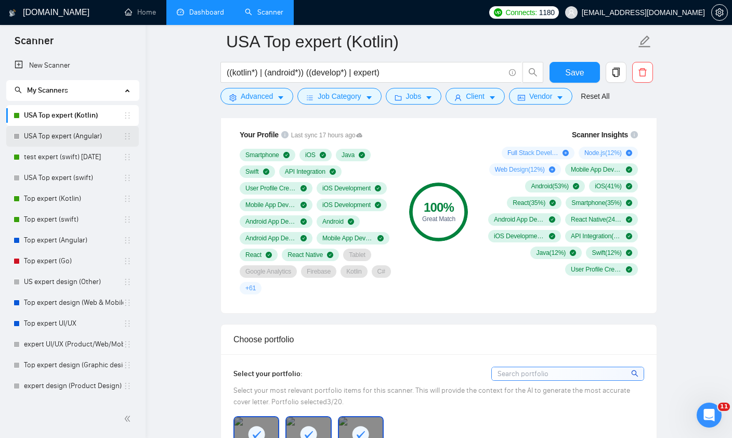
click at [40, 136] on link "USA Top expert (Angular)" at bounding box center [73, 136] width 99 height 21
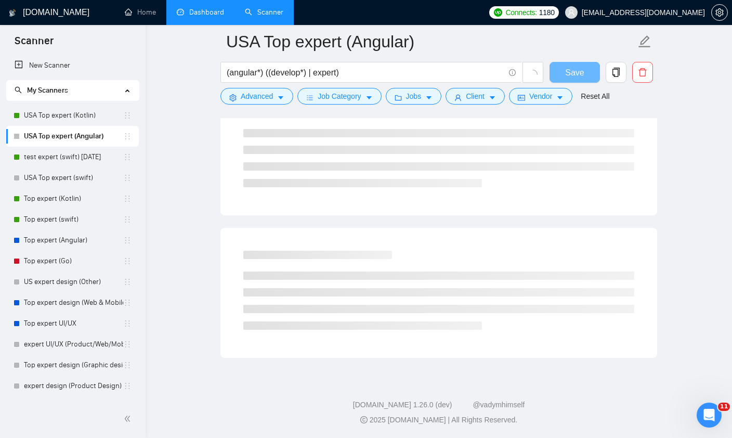
scroll to position [559, 0]
click at [209, 17] on link "Dashboard" at bounding box center [200, 12] width 47 height 9
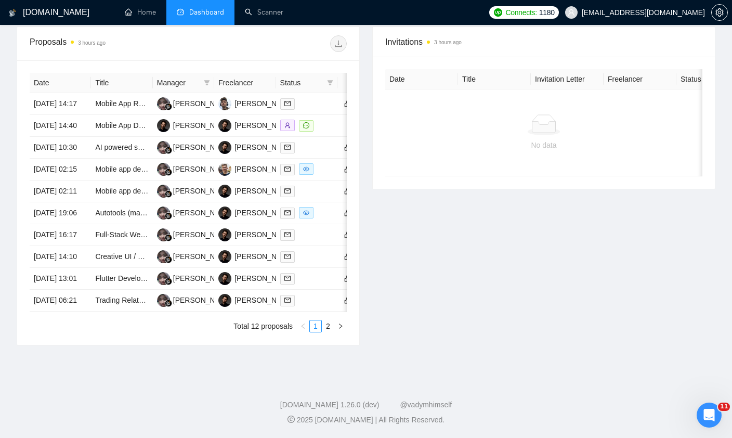
scroll to position [196, 0]
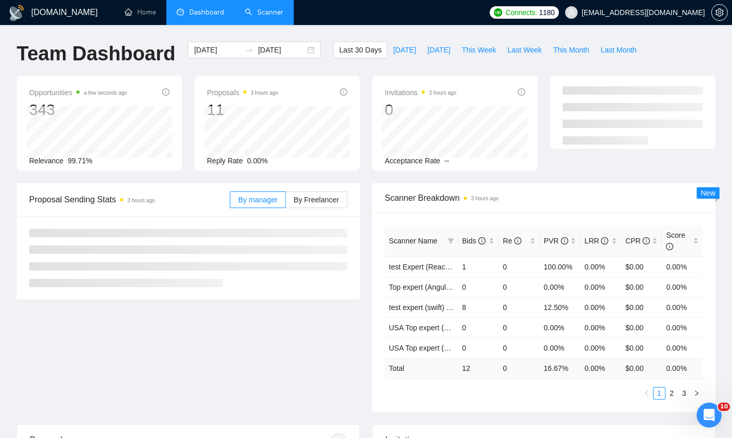
click at [267, 17] on link "Scanner" at bounding box center [264, 12] width 38 height 9
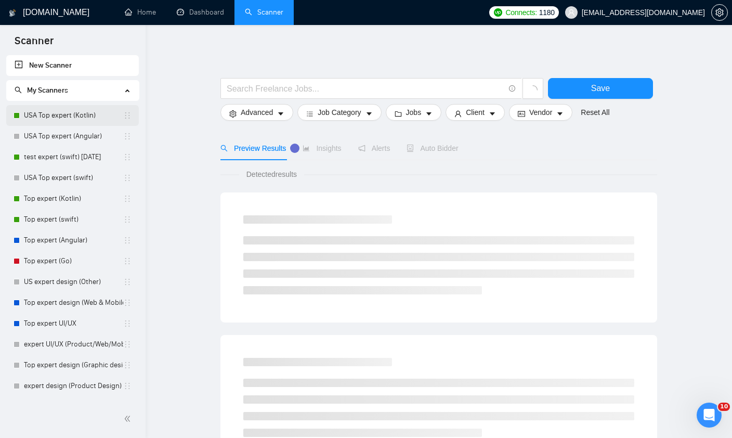
click at [67, 113] on link "USA Top expert (Kotlin)" at bounding box center [73, 115] width 99 height 21
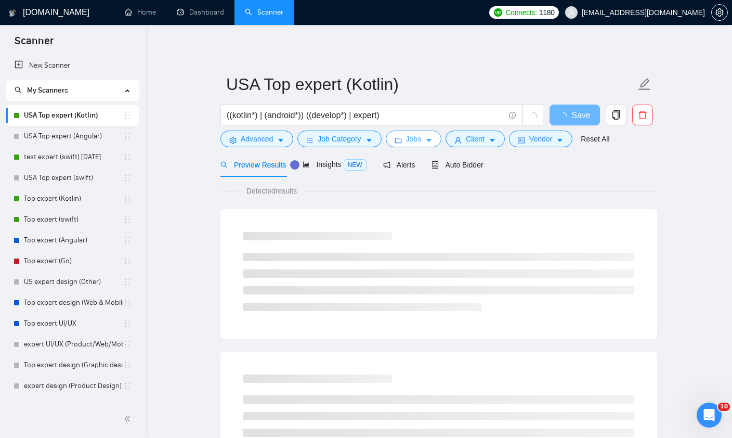
click at [402, 138] on icon "folder" at bounding box center [398, 140] width 7 height 7
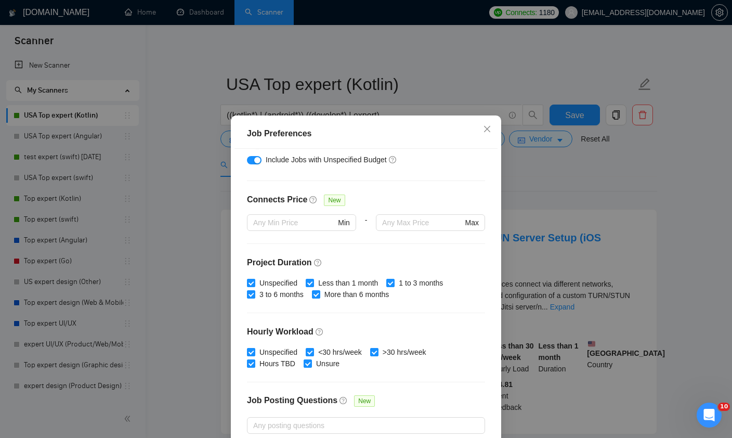
scroll to position [72, 0]
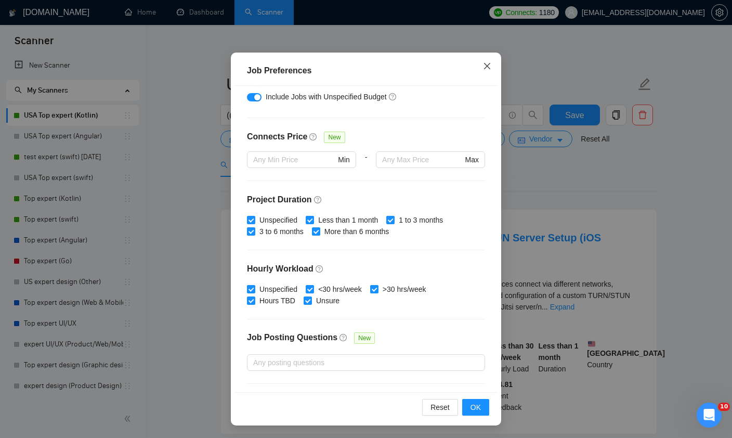
click at [487, 64] on icon "close" at bounding box center [487, 66] width 8 height 8
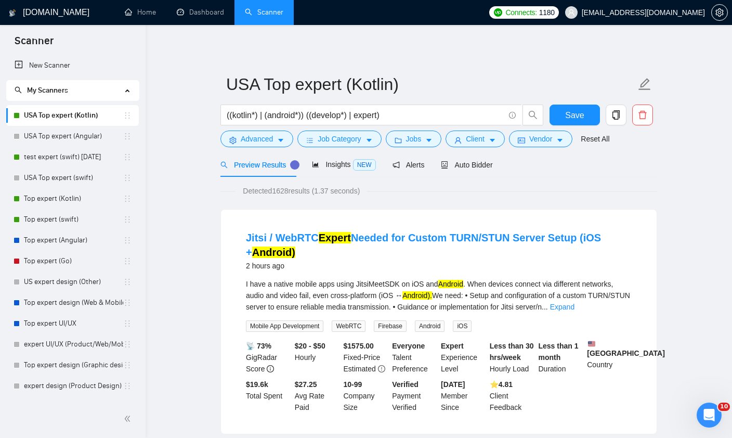
scroll to position [0, 0]
click at [69, 159] on link "test expert (swift) [DATE]" at bounding box center [73, 157] width 99 height 21
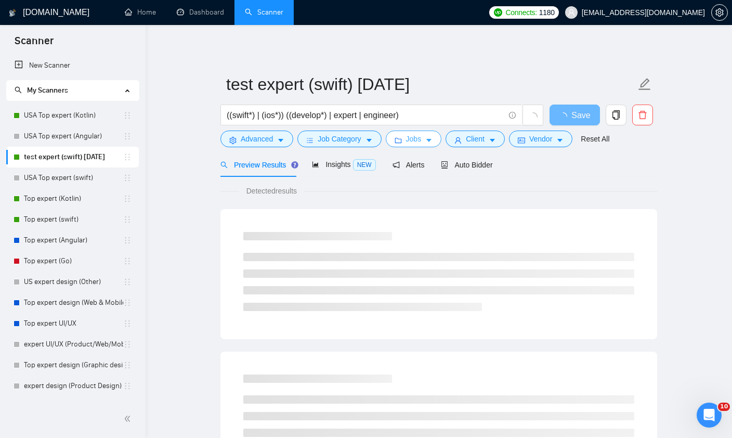
click at [401, 141] on icon "folder" at bounding box center [398, 140] width 7 height 5
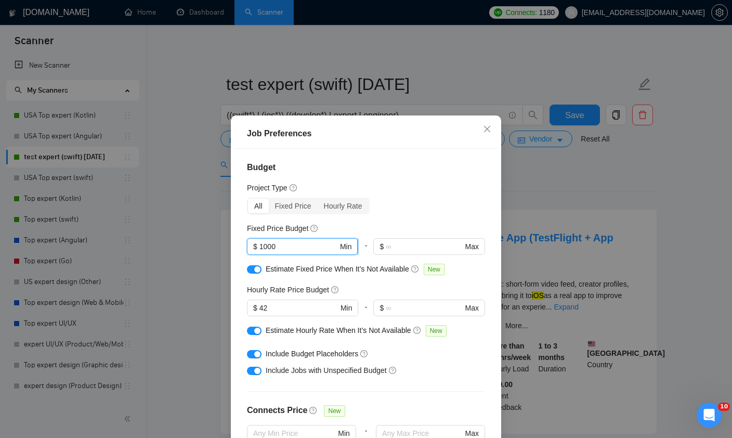
click at [265, 252] on input "1000" at bounding box center [298, 246] width 78 height 11
type input "1500"
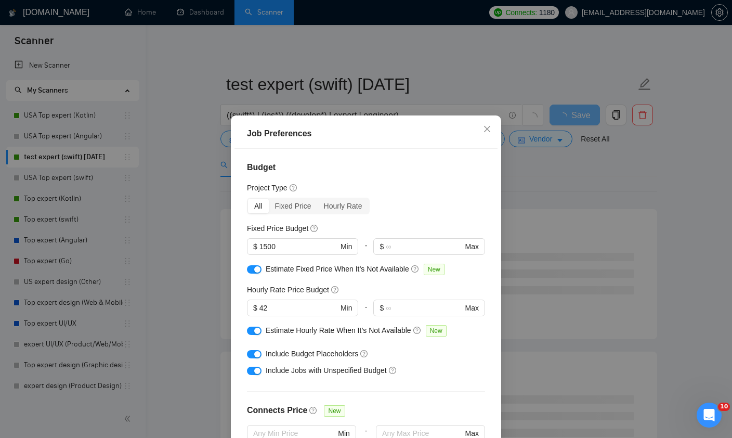
click at [433, 212] on div "All Fixed Price Hourly Rate" at bounding box center [366, 206] width 238 height 17
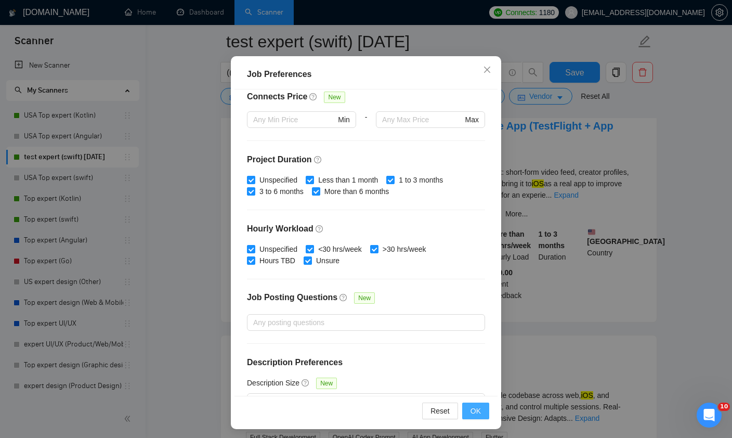
scroll to position [58, 0]
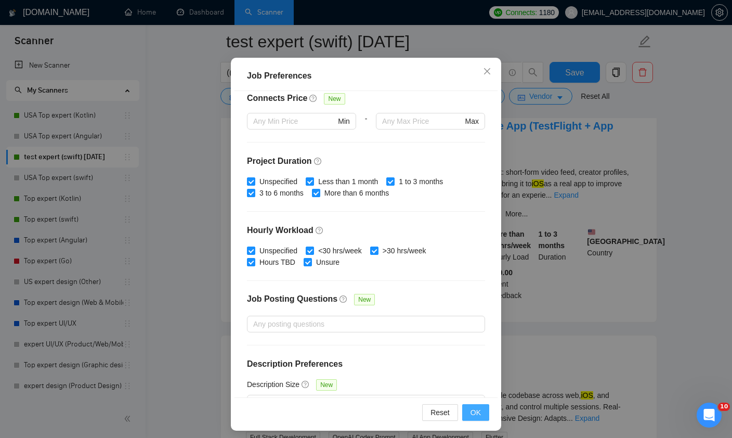
click at [475, 418] on span "OK" at bounding box center [475, 412] width 10 height 11
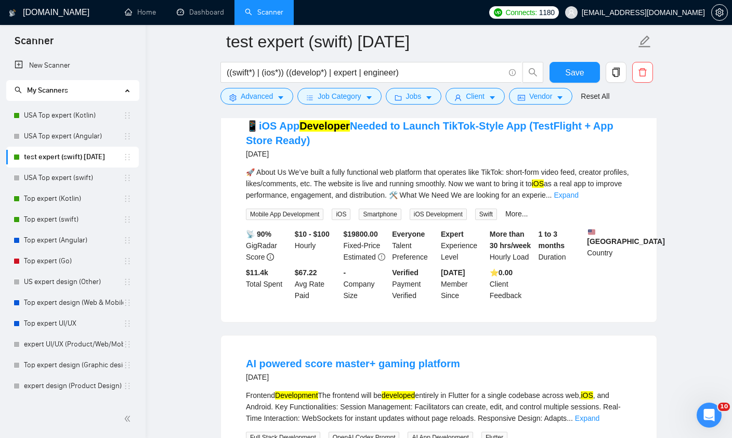
scroll to position [0, 0]
click at [573, 77] on span "Save" at bounding box center [574, 72] width 19 height 13
drag, startPoint x: 67, startPoint y: 201, endPoint x: 67, endPoint y: 164, distance: 36.9
click at [67, 201] on link "Top expert (Kotlin)" at bounding box center [73, 198] width 99 height 21
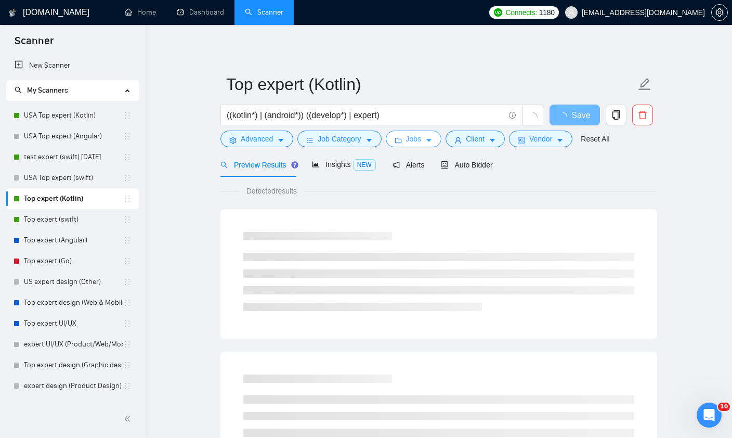
click at [437, 142] on button "Jobs" at bounding box center [414, 138] width 56 height 17
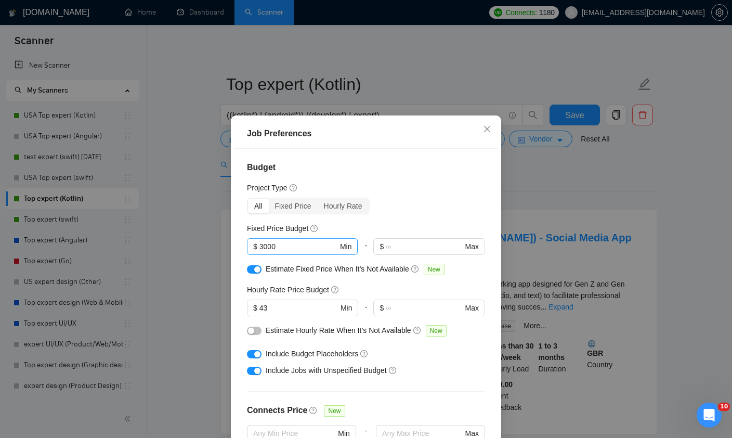
click at [266, 251] on input "3000" at bounding box center [298, 246] width 78 height 11
type input "2000"
click at [455, 214] on div "All Fixed Price Hourly Rate" at bounding box center [366, 206] width 238 height 17
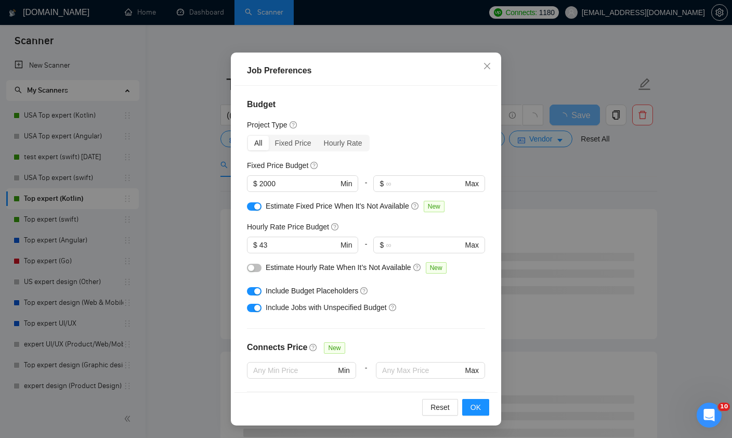
scroll to position [90, 0]
click at [253, 265] on div "button" at bounding box center [251, 268] width 6 height 6
click at [467, 406] on button "OK" at bounding box center [475, 407] width 27 height 17
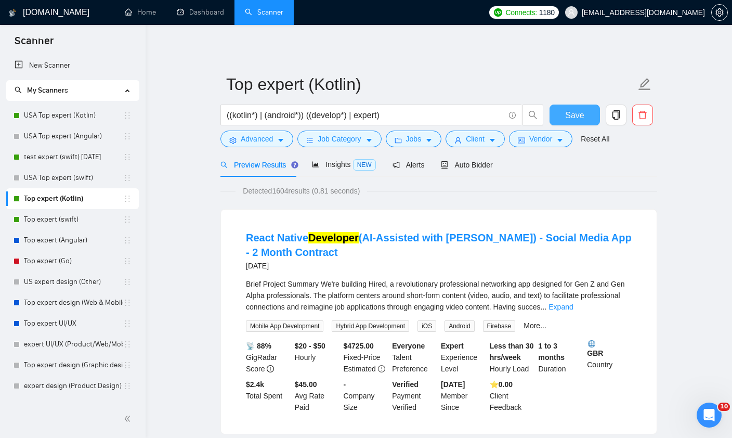
click at [566, 113] on span "Save" at bounding box center [574, 115] width 19 height 13
click at [45, 218] on link "Top expert (swift)" at bounding box center [73, 219] width 99 height 21
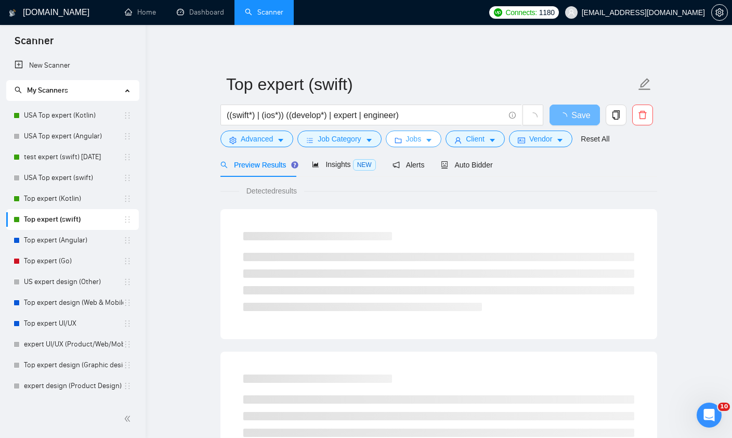
click at [433, 141] on icon "caret-down" at bounding box center [428, 140] width 7 height 7
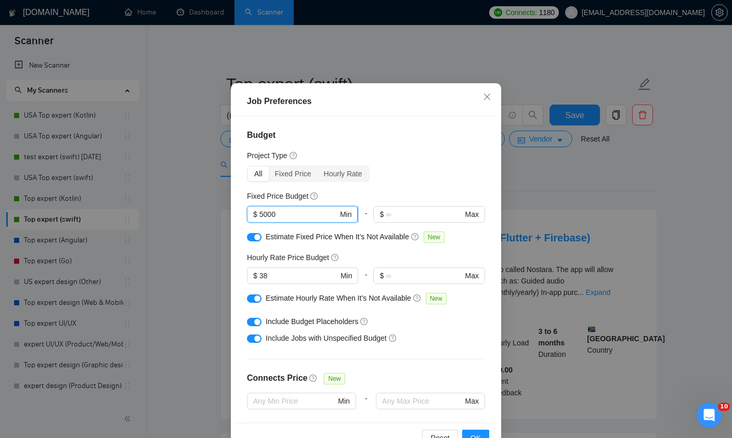
click at [267, 216] on input "5000" at bounding box center [298, 213] width 78 height 11
type input "2000"
click at [473, 182] on div "All Fixed Price Hourly Rate" at bounding box center [366, 173] width 238 height 17
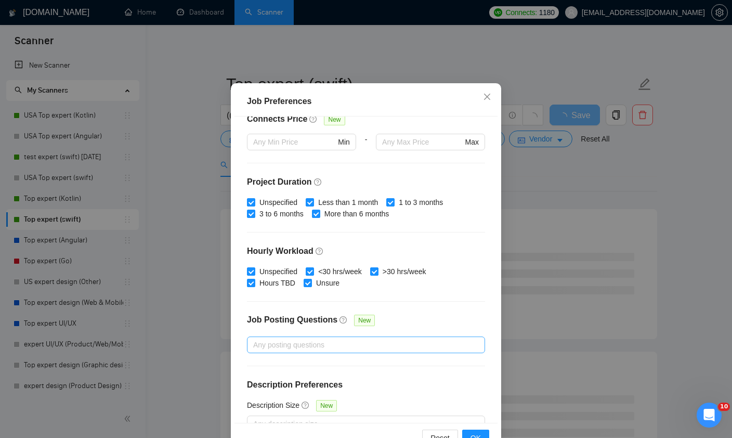
scroll to position [258, 0]
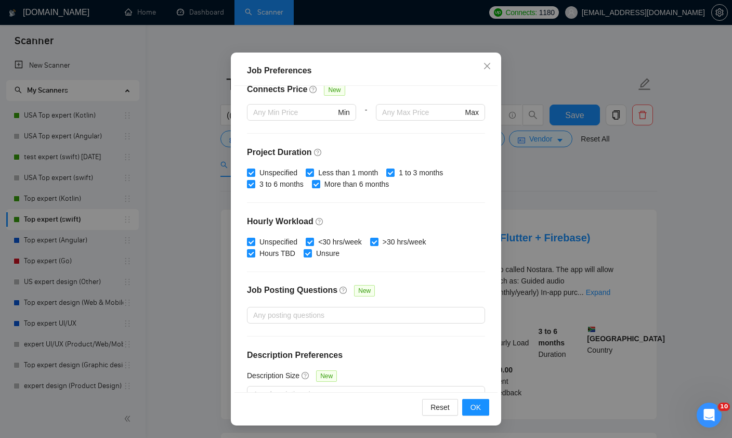
click at [477, 419] on div "Reset OK" at bounding box center [365, 407] width 263 height 30
click at [477, 406] on span "OK" at bounding box center [475, 406] width 10 height 11
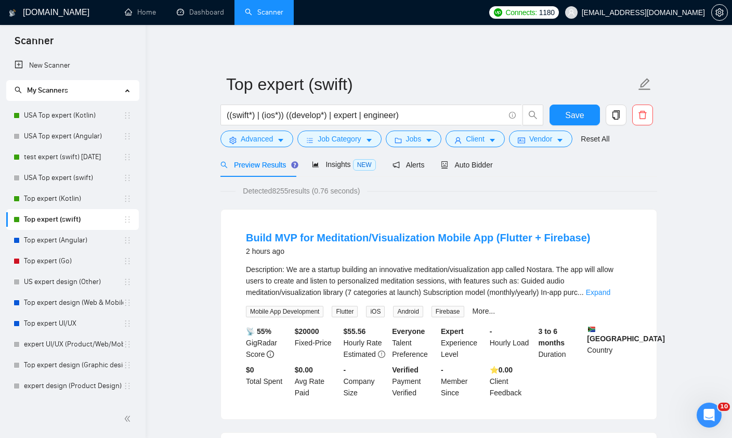
scroll to position [32, 0]
click at [582, 113] on span "Save" at bounding box center [574, 115] width 19 height 13
